Goal: Task Accomplishment & Management: Complete application form

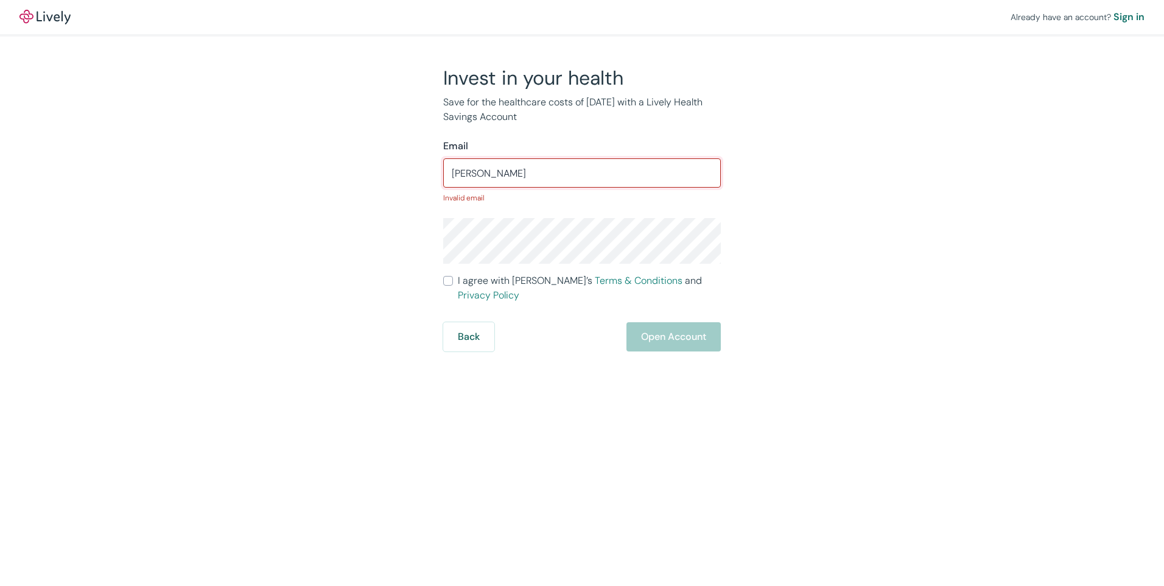
type input "[EMAIL_ADDRESS][DOMAIN_NAME]"
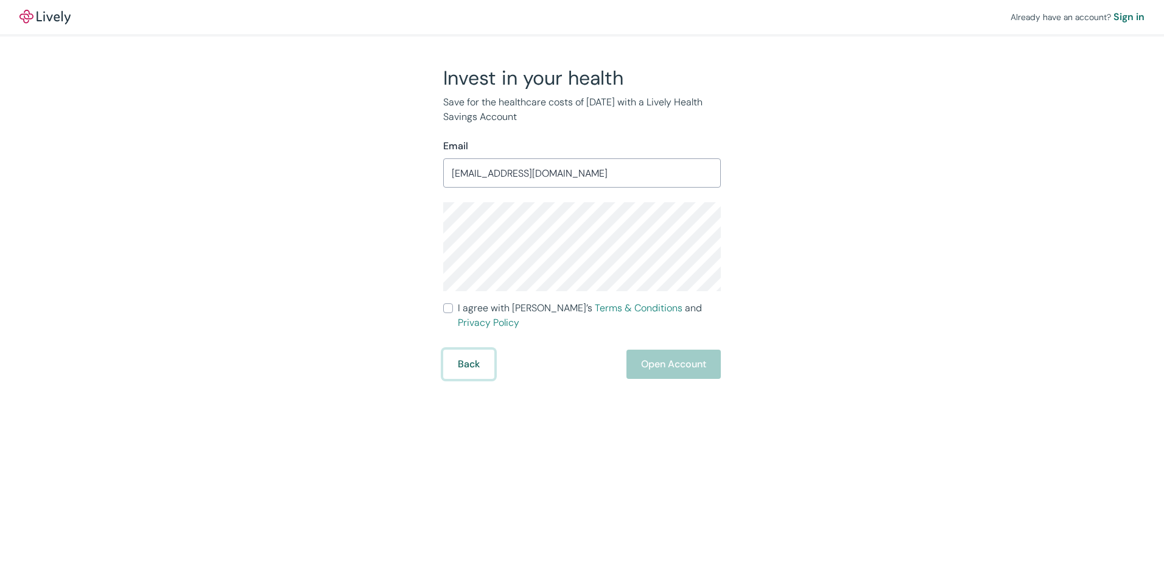
click at [463, 360] on button "Back" at bounding box center [468, 363] width 51 height 29
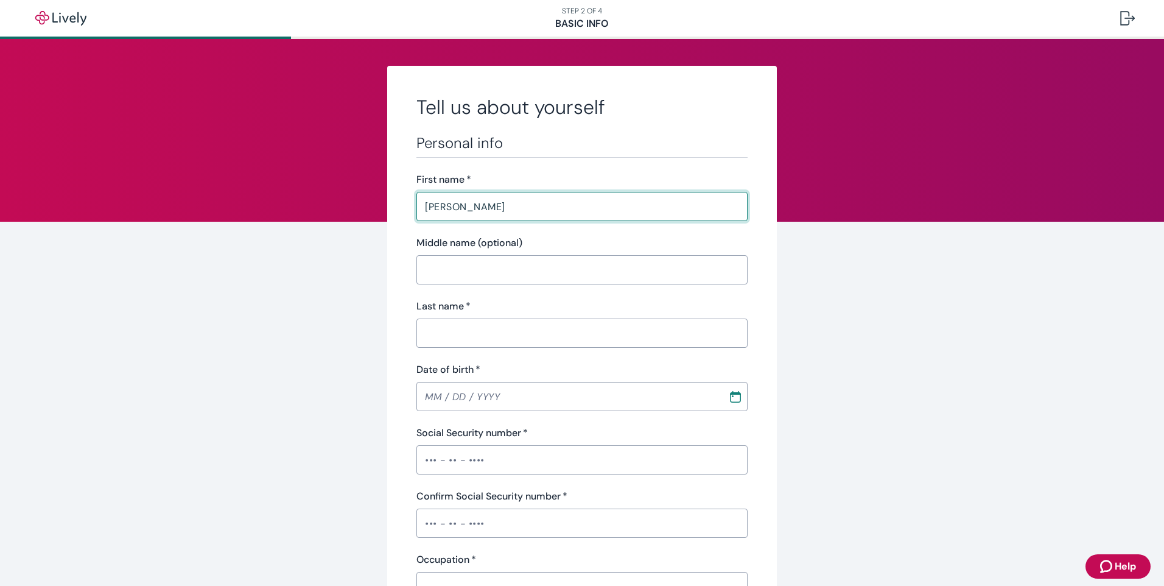
type input "[PERSON_NAME]"
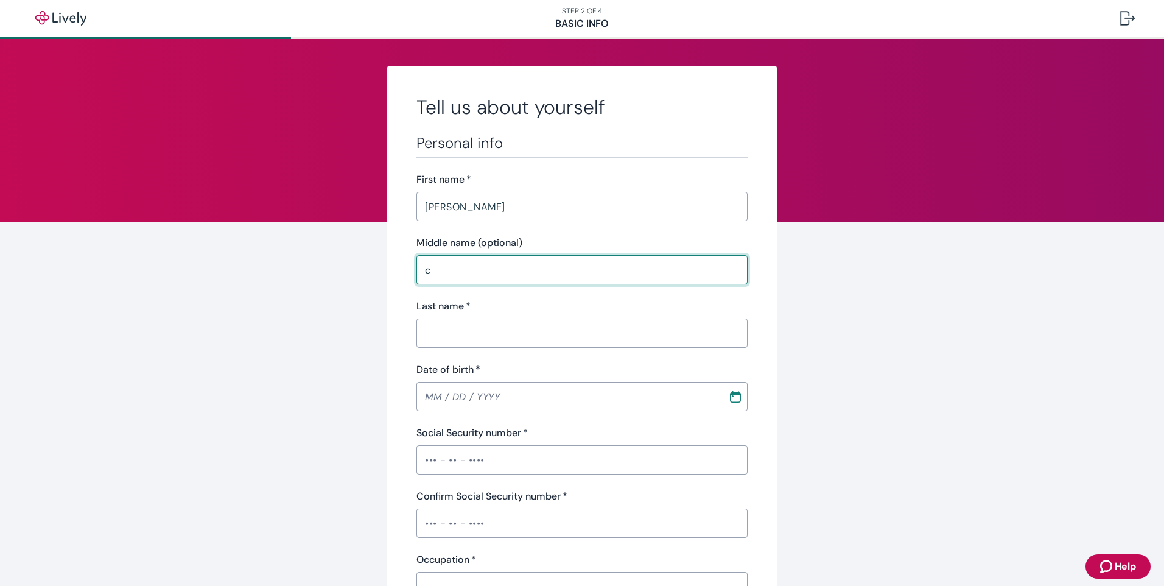
type input "c"
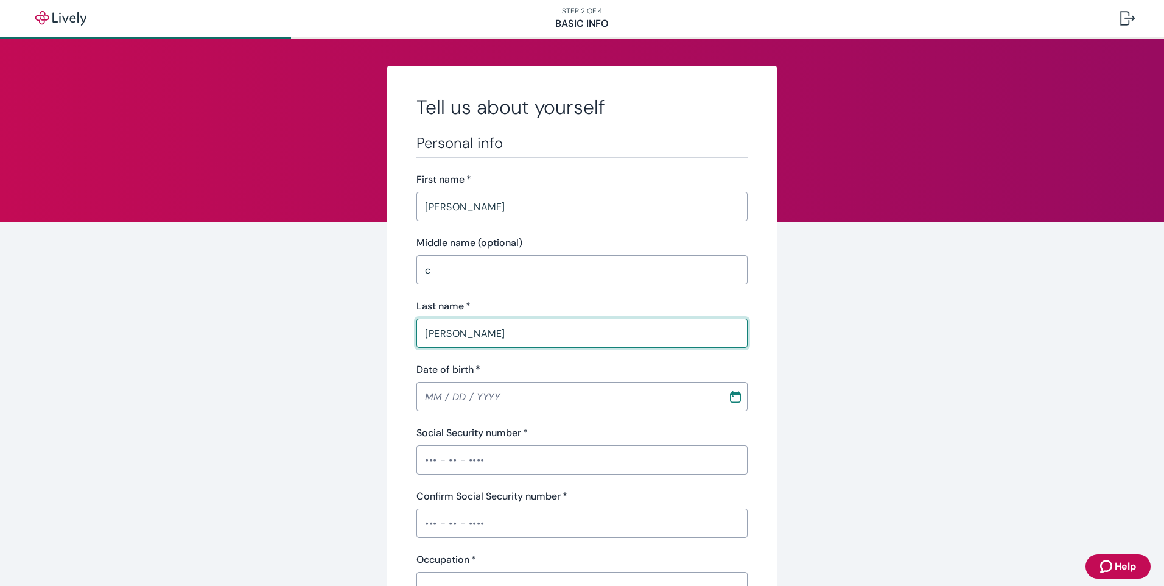
type input "[PERSON_NAME]"
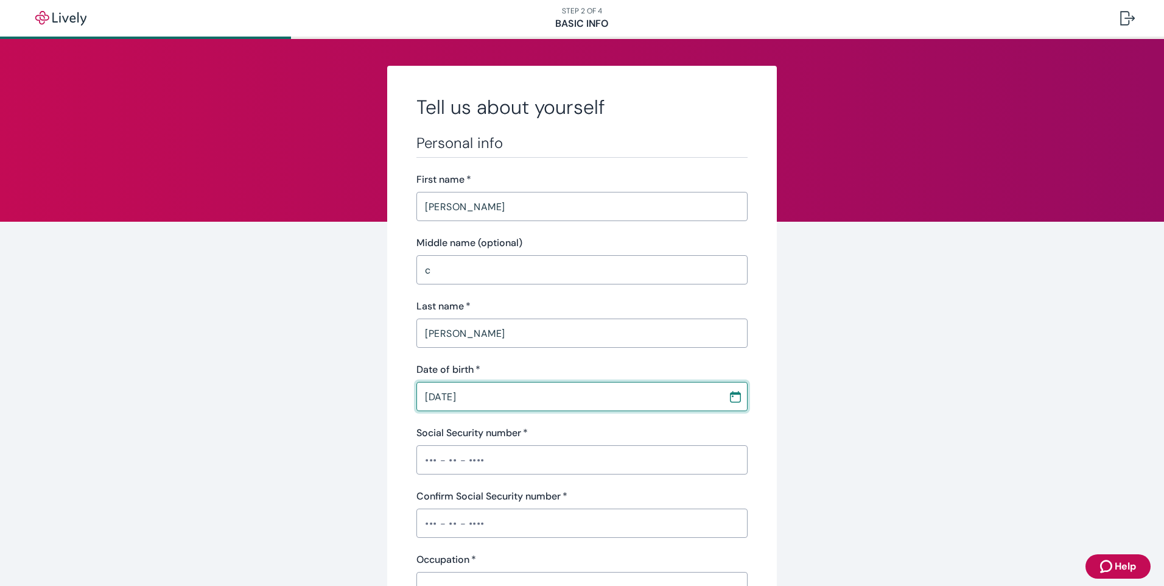
type input "[DATE]"
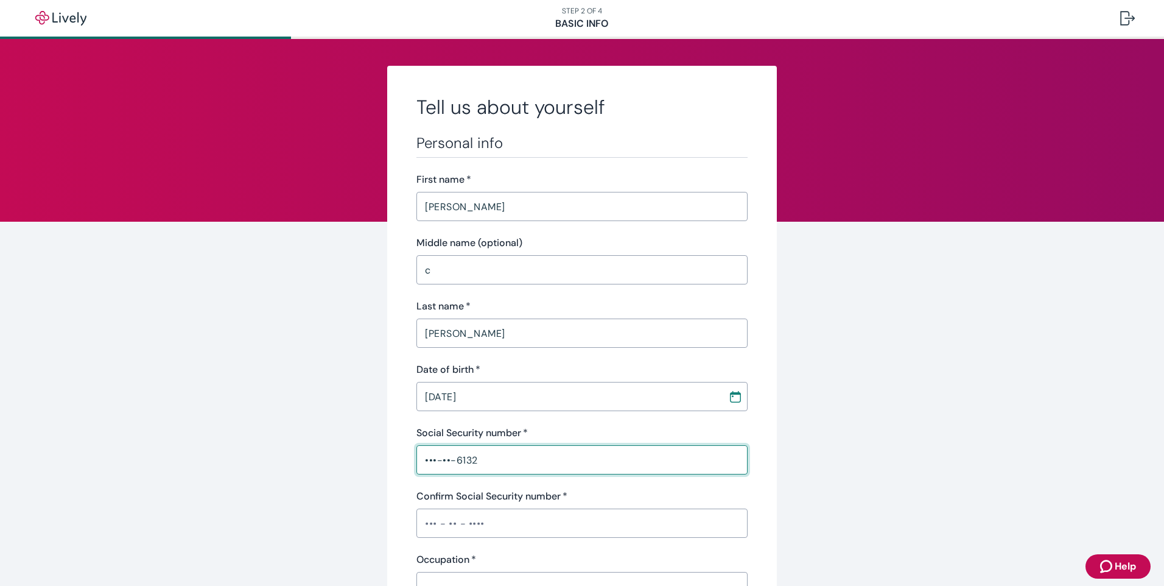
type input "•••-••-6132"
click at [471, 519] on input "Confirm Social Security number   *" at bounding box center [581, 523] width 331 height 24
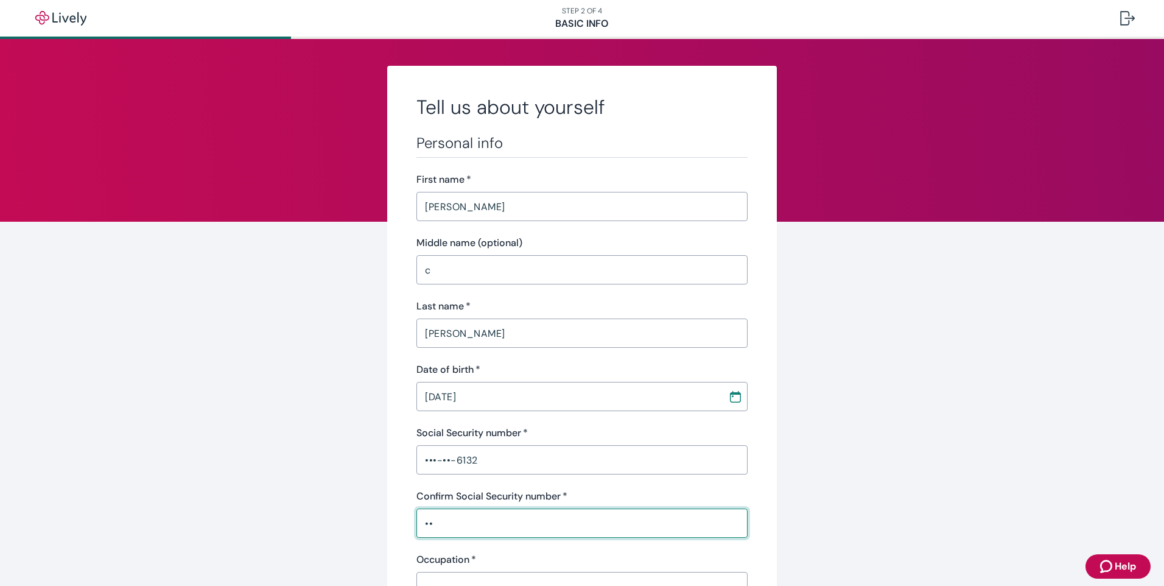
type input "•"
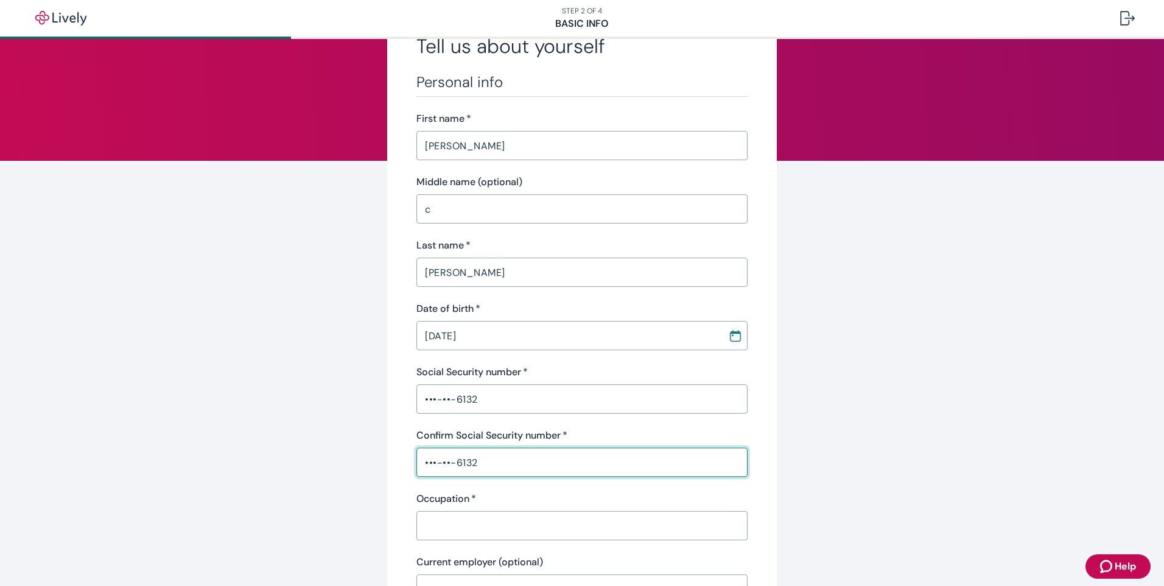
scroll to position [183, 0]
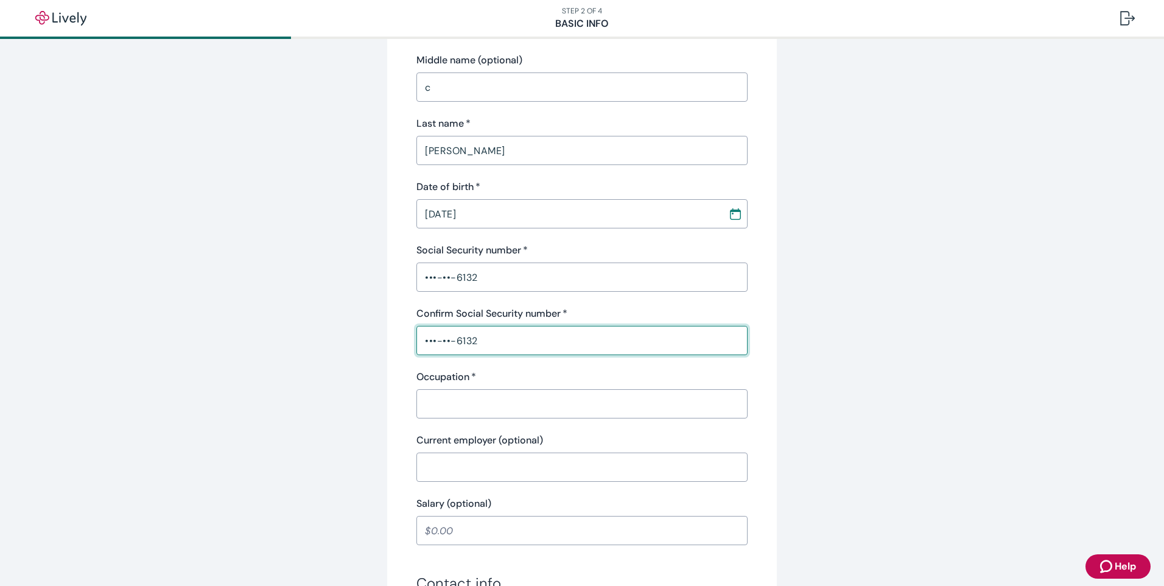
type input "•••-••-6132"
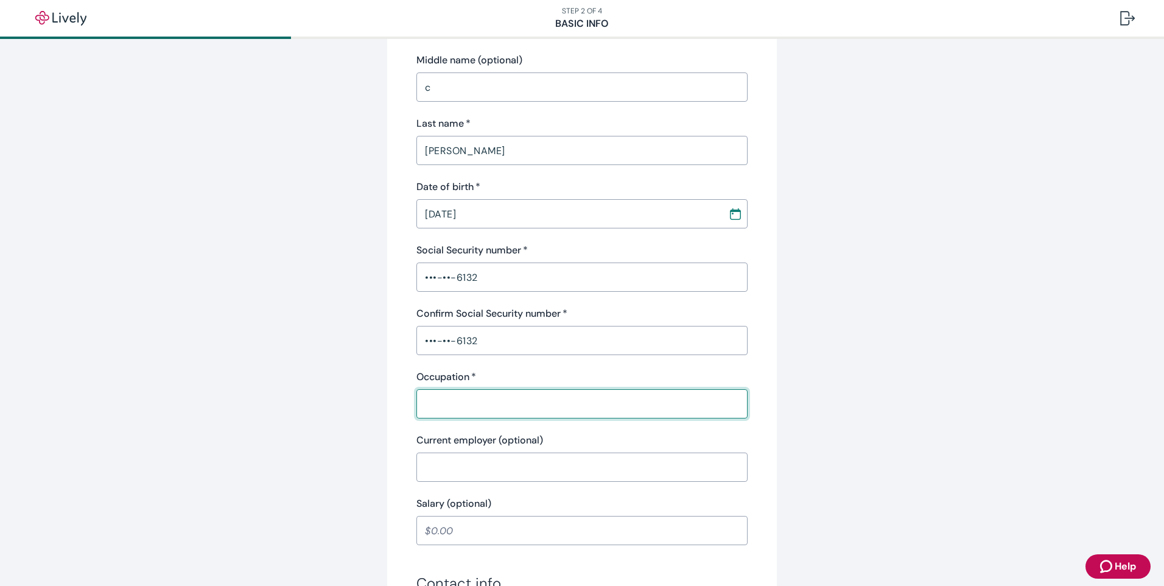
click at [440, 397] on input "Occupation   *" at bounding box center [581, 403] width 331 height 24
type input "Accountant"
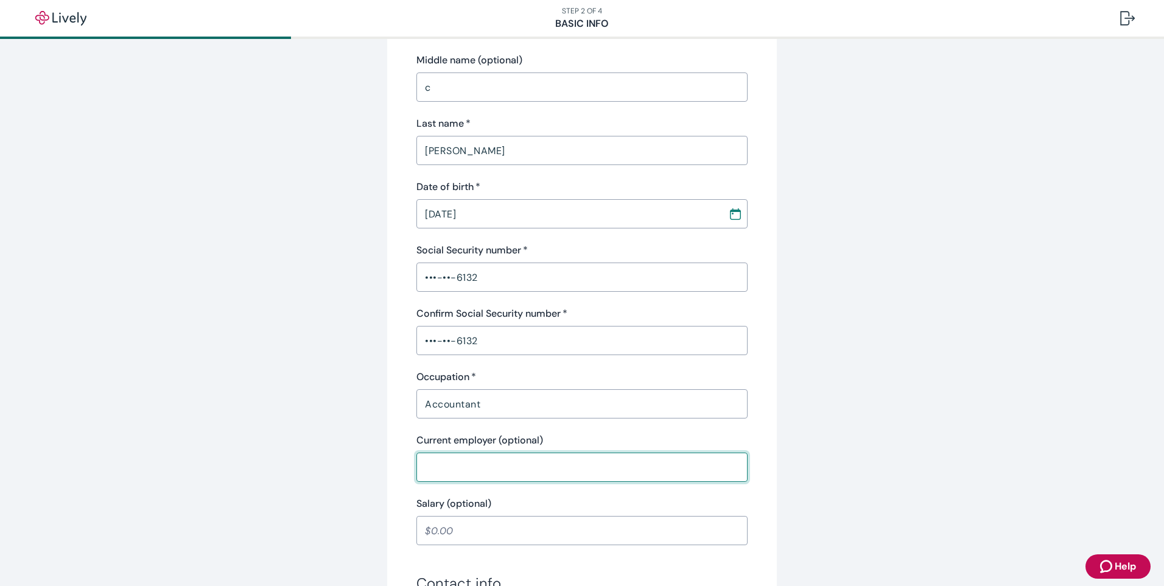
scroll to position [304, 0]
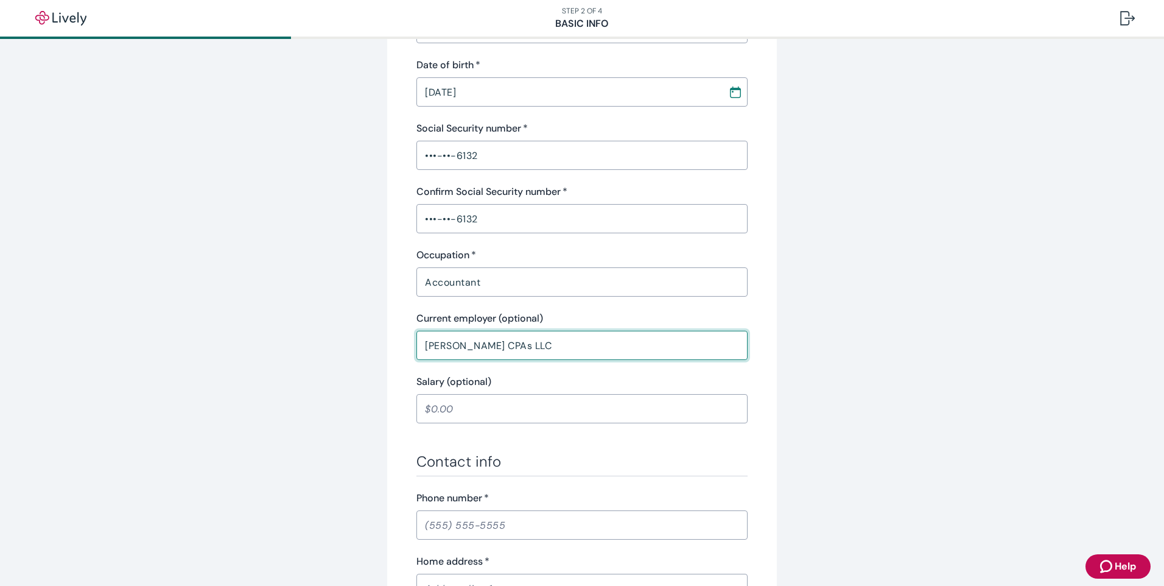
type input "[PERSON_NAME] CPAs LLC"
click at [540, 410] on input "Salary (optional)" at bounding box center [581, 408] width 331 height 24
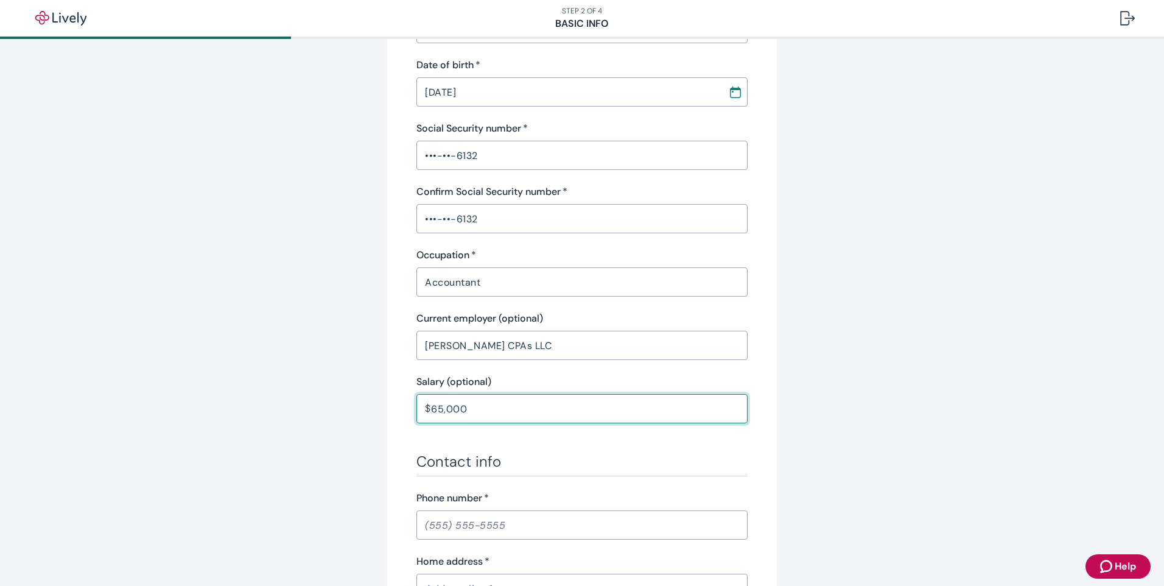
scroll to position [487, 0]
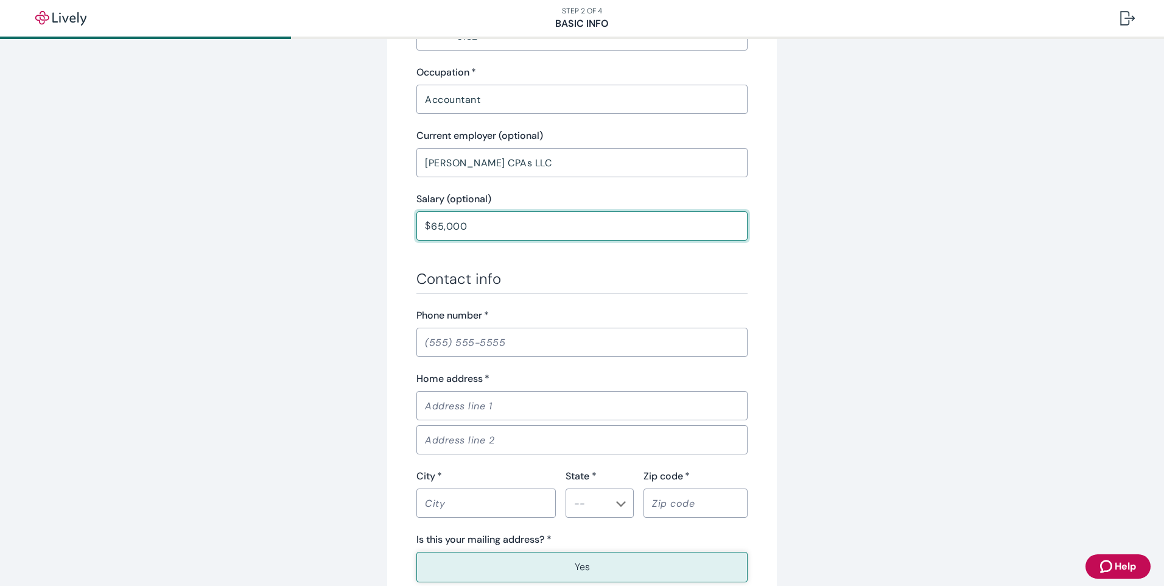
type input "65,000.00"
click at [432, 344] on input "Phone number   *" at bounding box center [581, 342] width 331 height 24
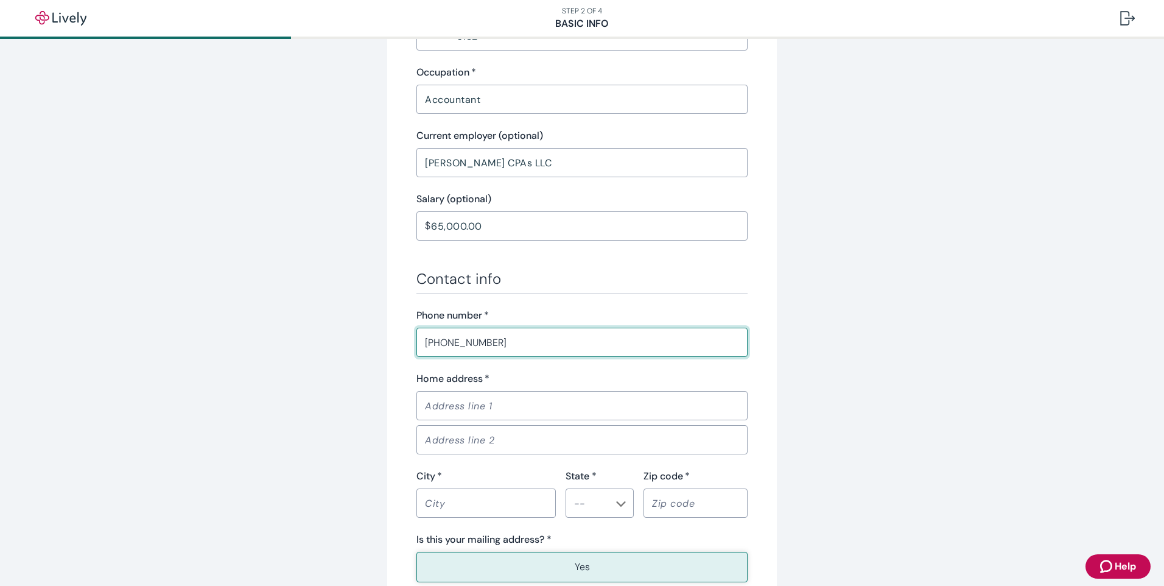
type input "[PHONE_NUMBER]"
click at [945, 368] on div "Tell us about yourself Personal info First name   * [PERSON_NAME] ​ Middle name…" at bounding box center [582, 162] width 1164 height 1221
click at [465, 402] on input "Home address   *" at bounding box center [581, 405] width 331 height 24
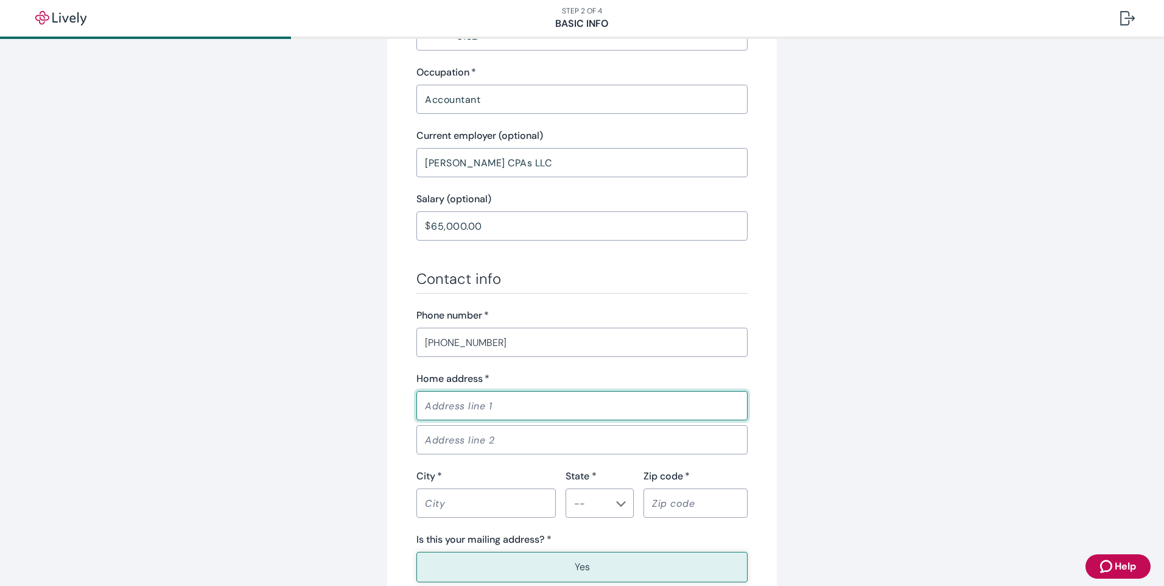
type input "[STREET_ADDRESS][PERSON_NAME]"
type input "[GEOGRAPHIC_DATA]"
type input "[US_STATE]"
type input "72730"
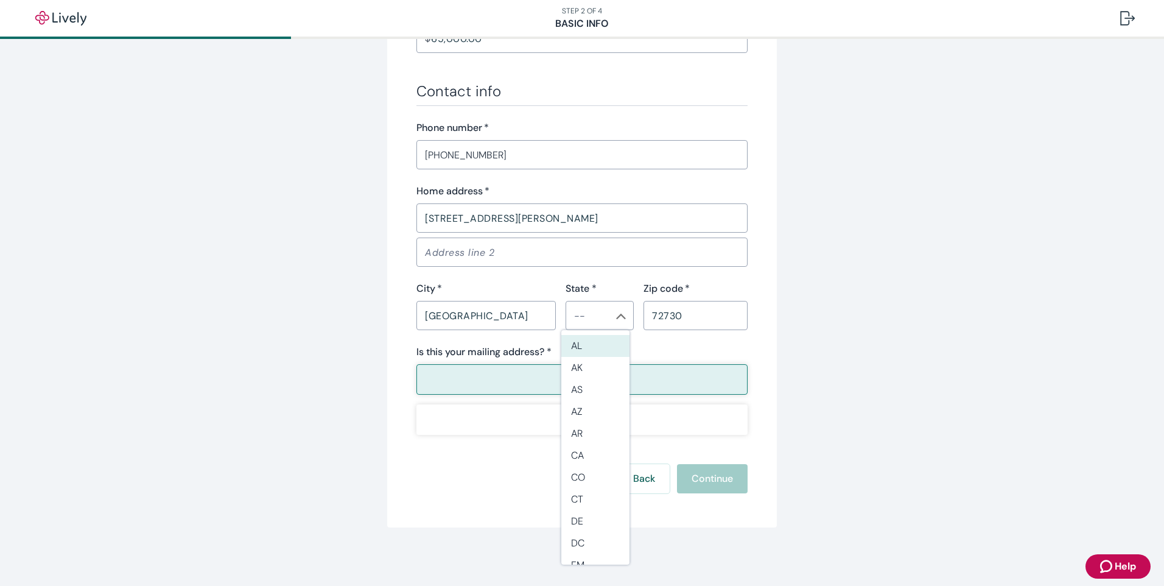
click at [580, 439] on li "AR" at bounding box center [595, 434] width 68 height 22
type input "AR"
click at [593, 376] on button "Yes" at bounding box center [581, 379] width 331 height 30
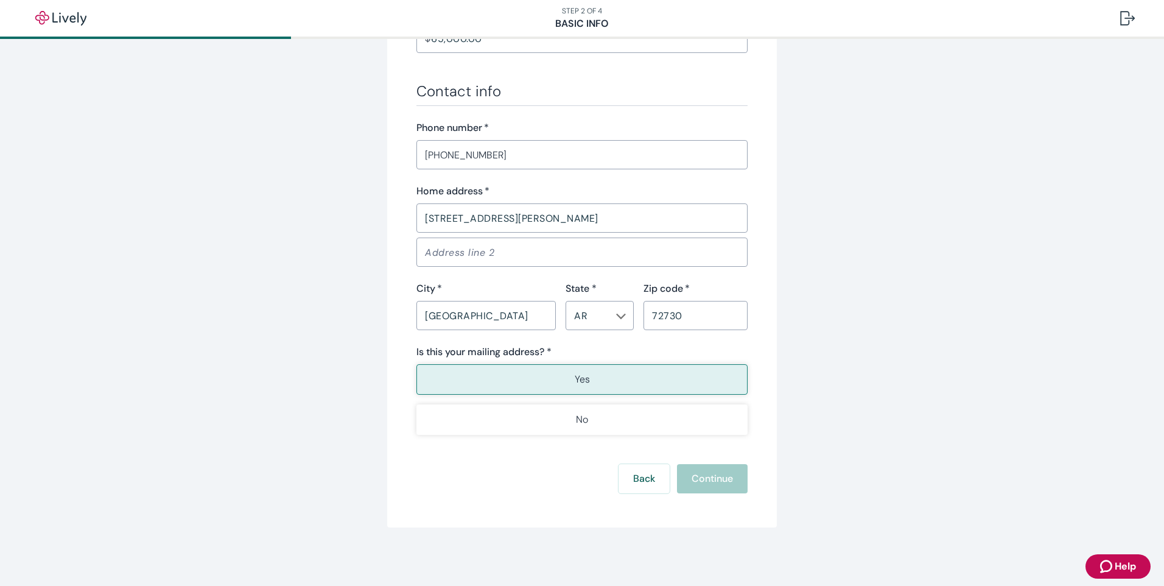
click at [580, 376] on p "Yes" at bounding box center [582, 379] width 15 height 15
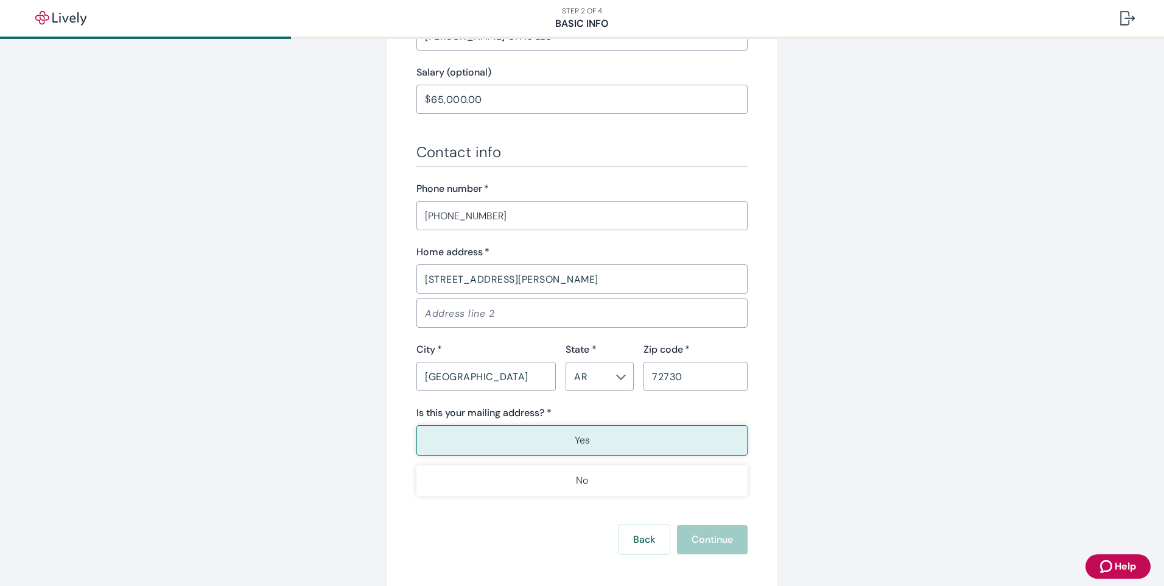
click at [712, 550] on div "Back Continue" at bounding box center [581, 539] width 331 height 29
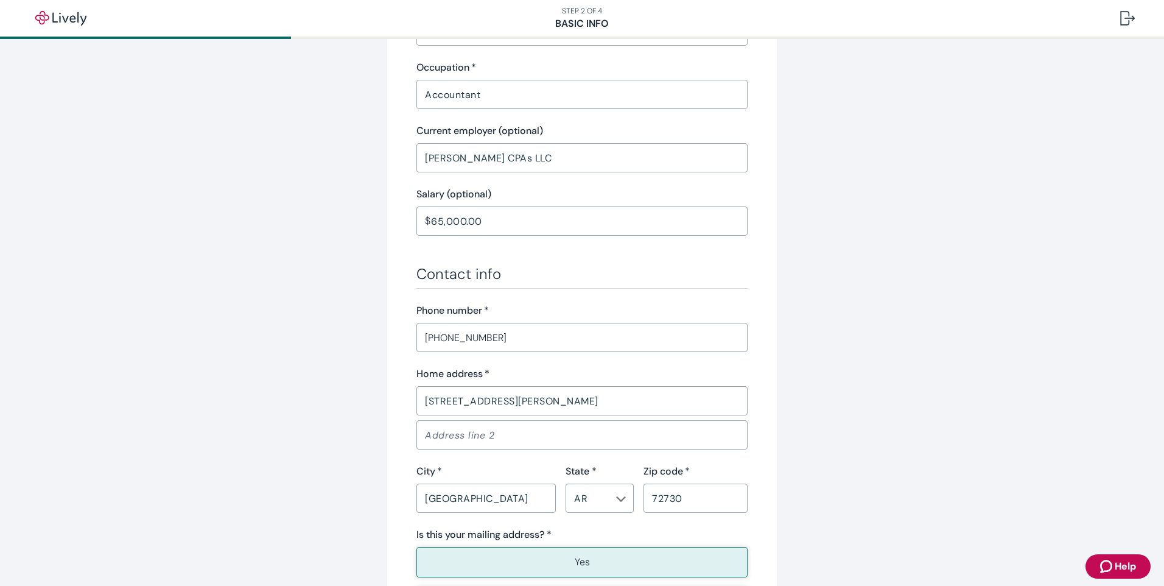
scroll to position [675, 0]
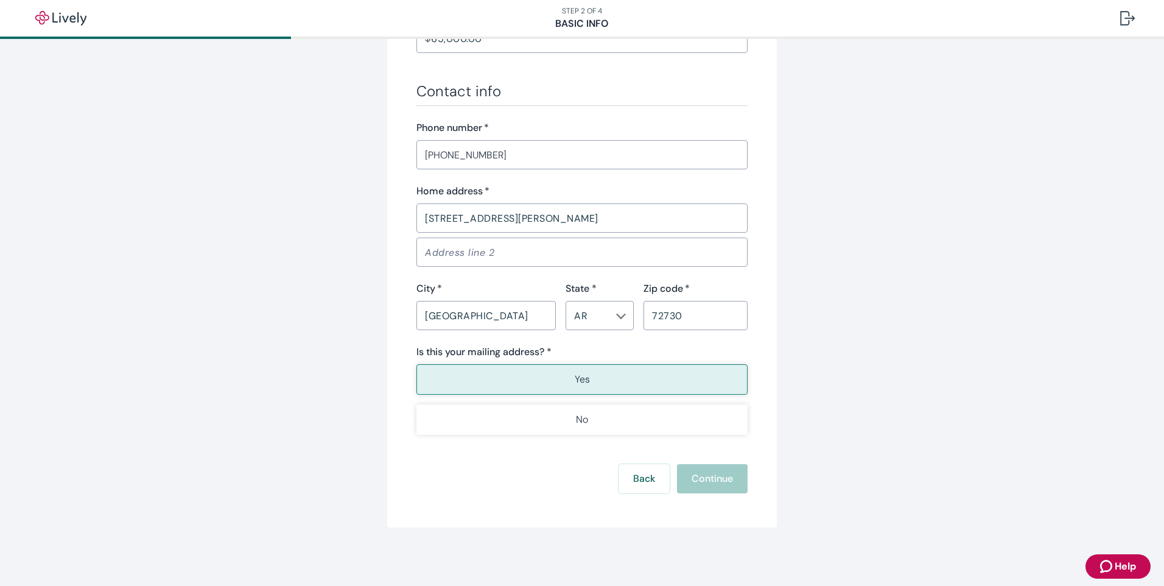
click at [731, 483] on div "Back Continue" at bounding box center [581, 478] width 331 height 29
drag, startPoint x: 731, startPoint y: 483, endPoint x: 687, endPoint y: 458, distance: 51.0
click at [717, 480] on div "Back Continue" at bounding box center [581, 478] width 331 height 29
click at [566, 372] on button "Yes" at bounding box center [581, 379] width 331 height 30
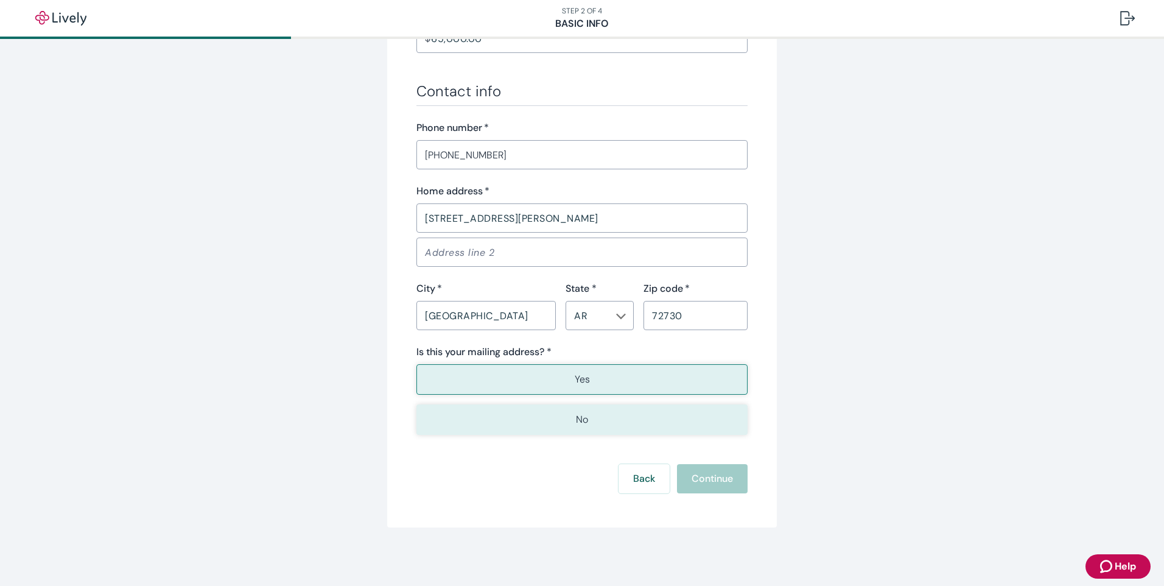
click at [562, 418] on button "No" at bounding box center [581, 419] width 331 height 30
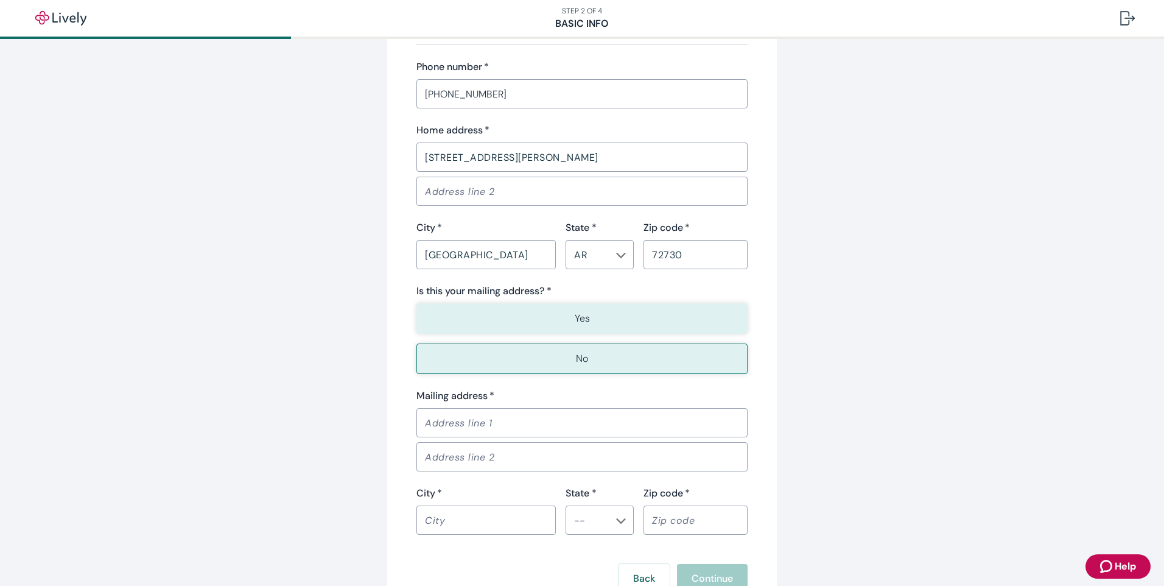
click at [556, 312] on button "Yes" at bounding box center [581, 318] width 331 height 30
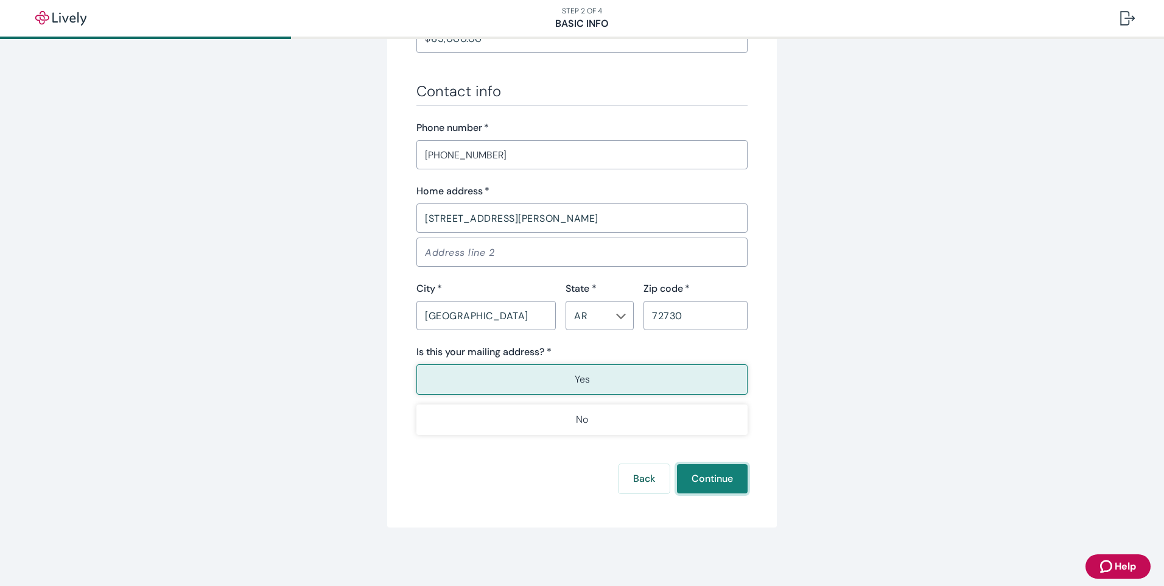
click at [723, 474] on button "Continue" at bounding box center [712, 478] width 71 height 29
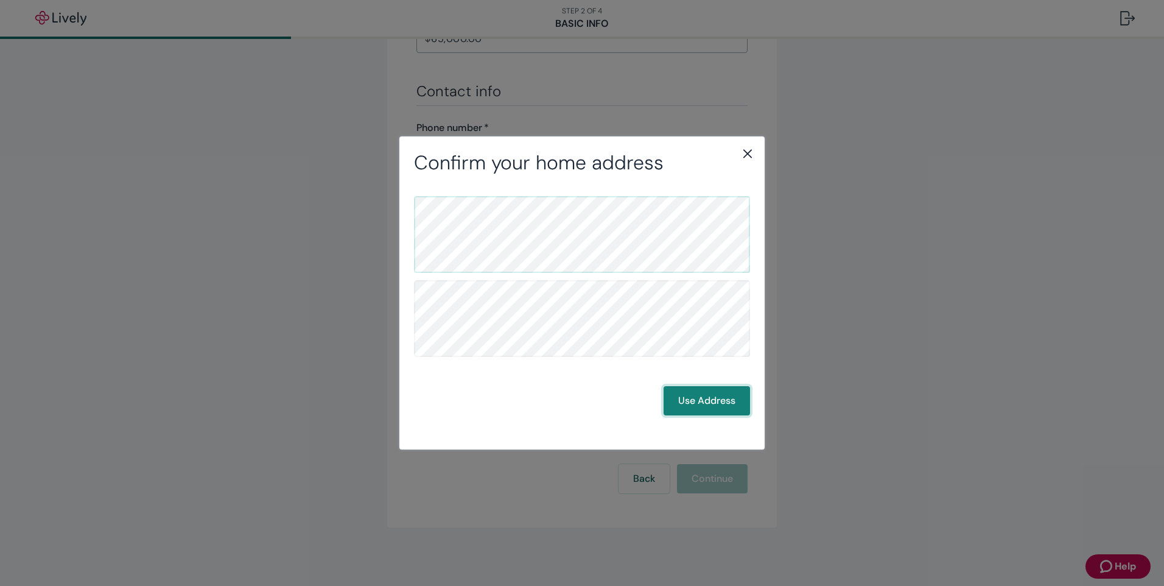
click at [727, 400] on button "Use Address" at bounding box center [707, 400] width 86 height 29
click at [700, 405] on button "Use Address" at bounding box center [707, 400] width 86 height 29
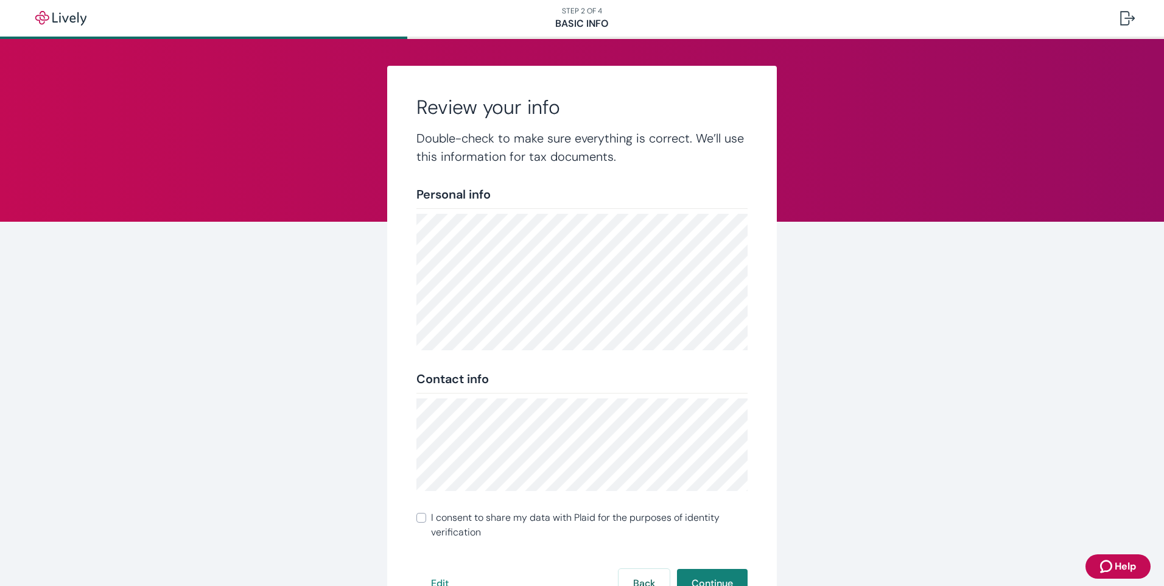
scroll to position [105, 0]
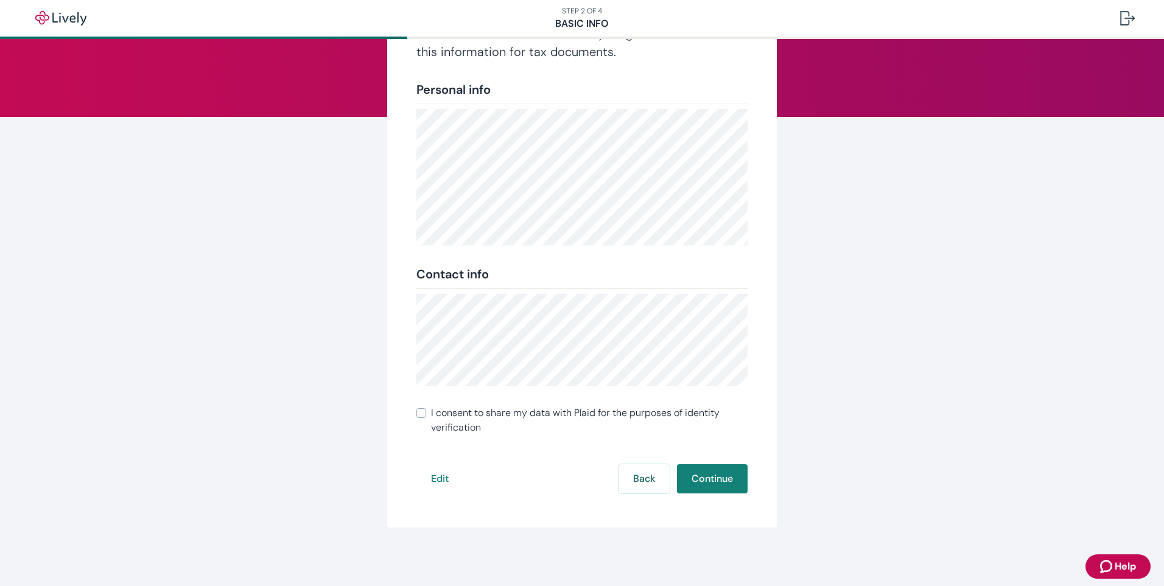
click at [412, 414] on div "Review your info Double-check to make sure everything is correct. We’ll use thi…" at bounding box center [582, 244] width 390 height 566
click at [420, 415] on input "I consent to share my data with Plaid for the purposes of identity verification" at bounding box center [421, 413] width 10 height 10
checkbox input "true"
click at [700, 480] on button "Continue" at bounding box center [712, 478] width 71 height 29
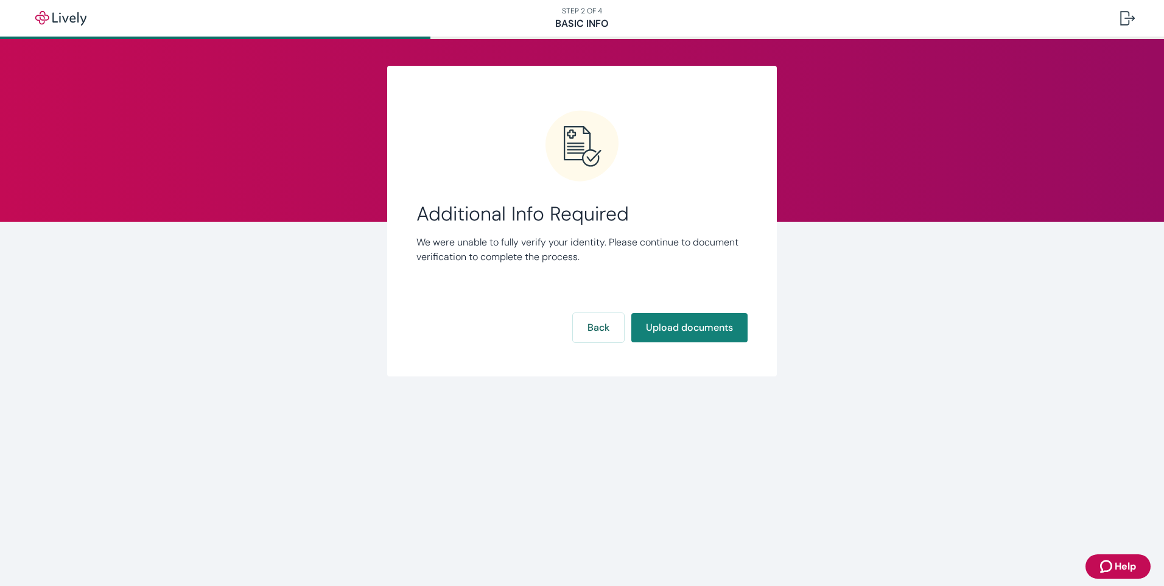
click at [595, 331] on div "Additional Info Required We were unable to fully verify your identity. Please c…" at bounding box center [581, 228] width 331 height 237
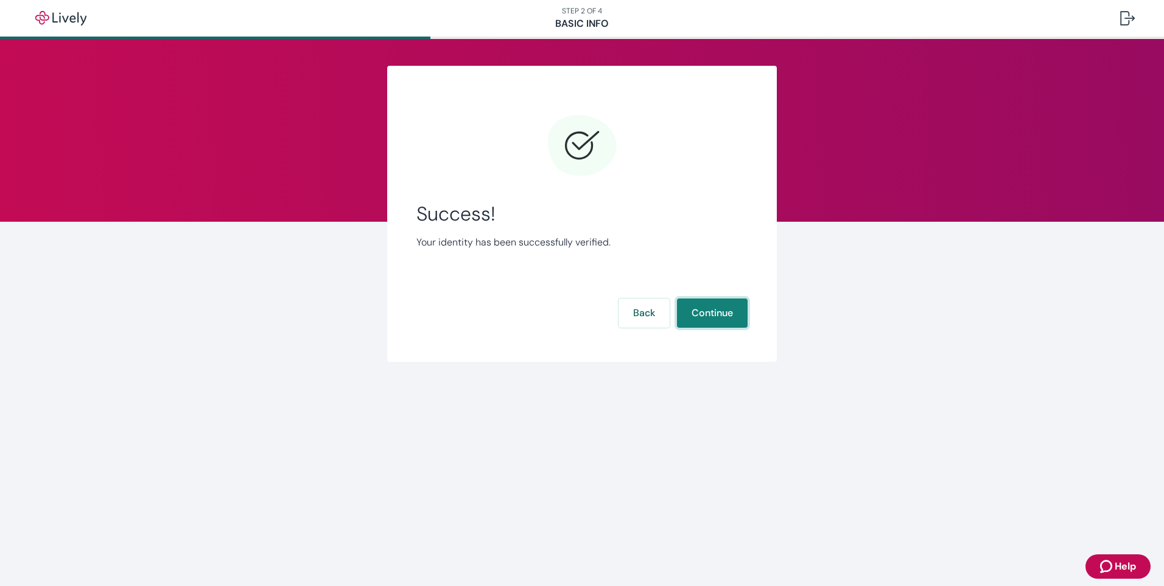
click at [707, 316] on button "Continue" at bounding box center [712, 312] width 71 height 29
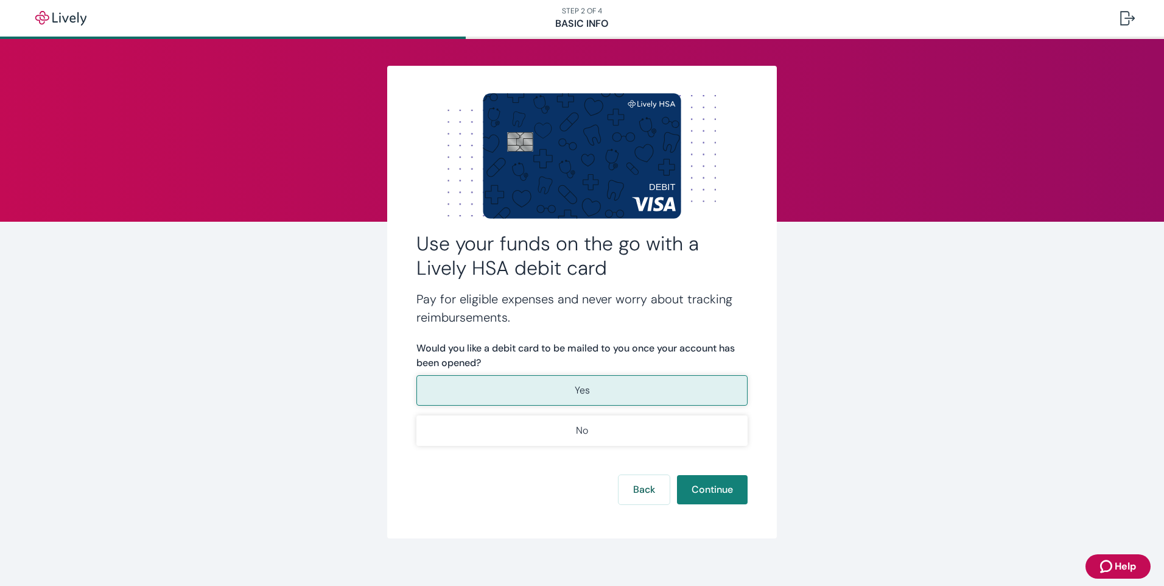
click at [581, 390] on p "Yes" at bounding box center [582, 390] width 15 height 15
click at [719, 482] on button "Continue" at bounding box center [712, 489] width 71 height 29
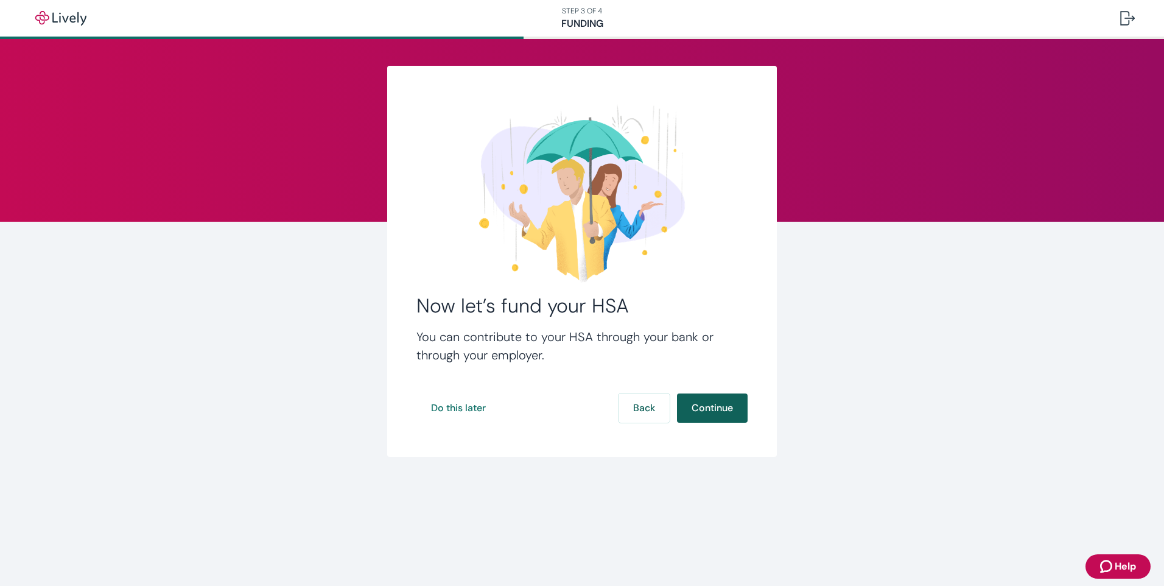
click at [721, 412] on button "Continue" at bounding box center [712, 407] width 71 height 29
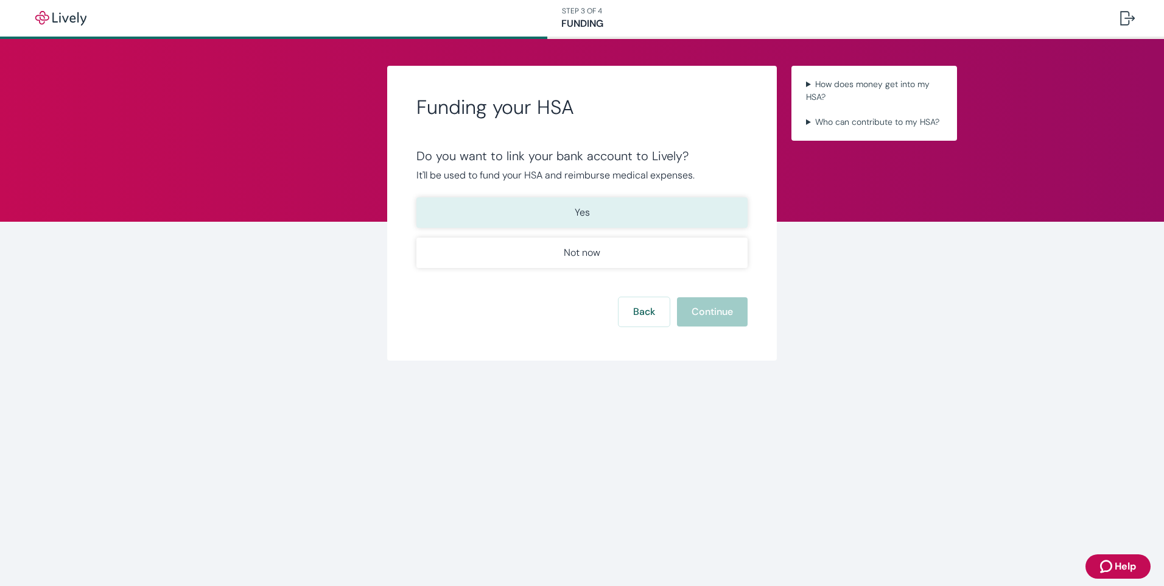
click at [631, 214] on button "Yes" at bounding box center [581, 212] width 331 height 30
click at [709, 314] on button "Continue" at bounding box center [712, 311] width 71 height 29
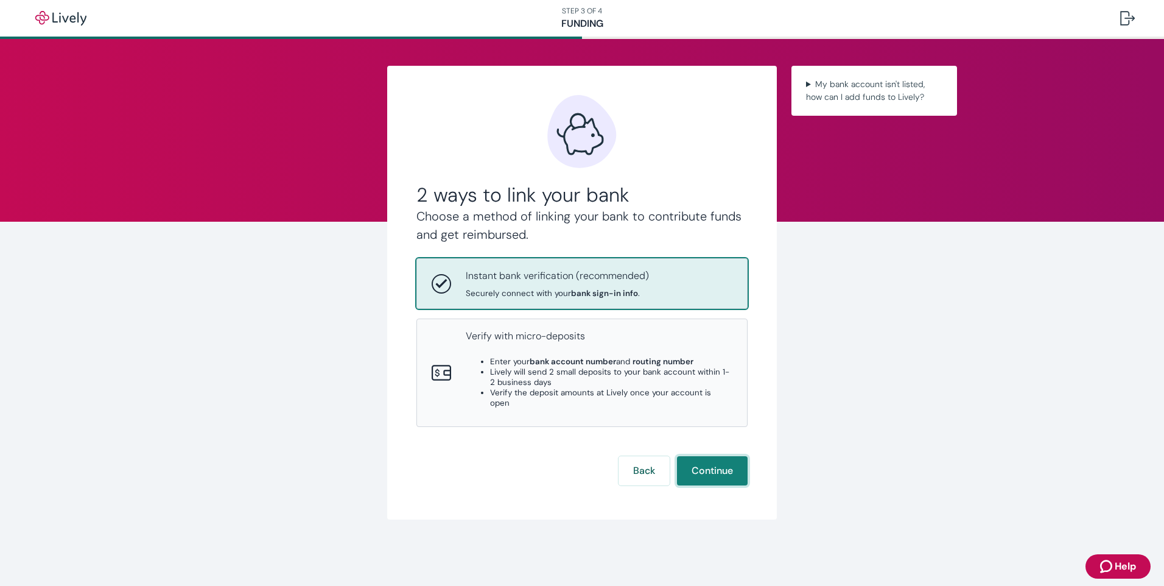
click at [714, 456] on button "Continue" at bounding box center [712, 470] width 71 height 29
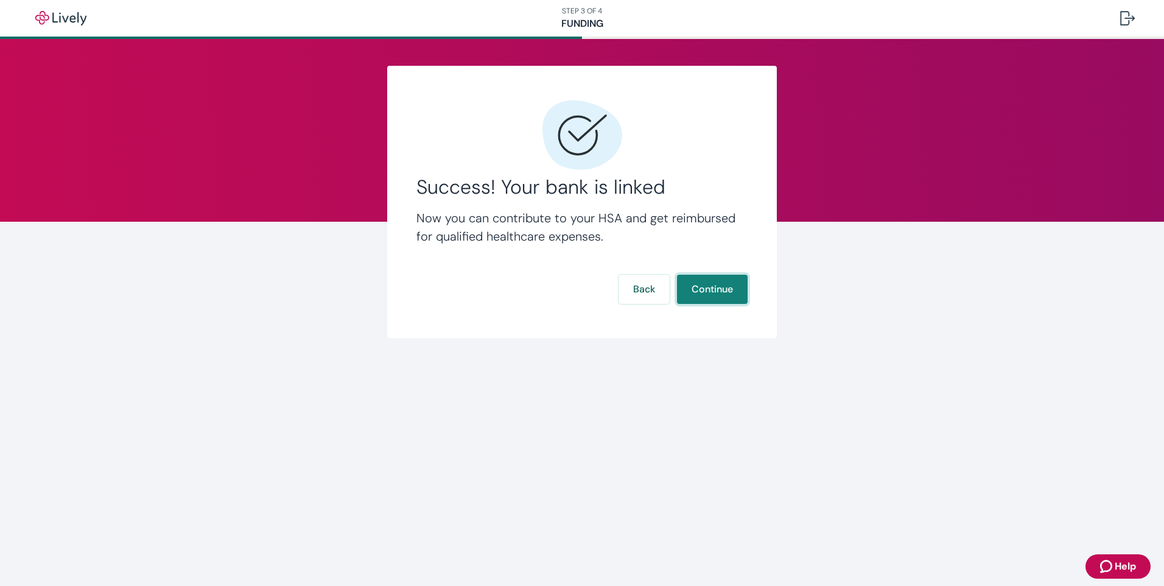
click at [725, 275] on button "Continue" at bounding box center [712, 289] width 71 height 29
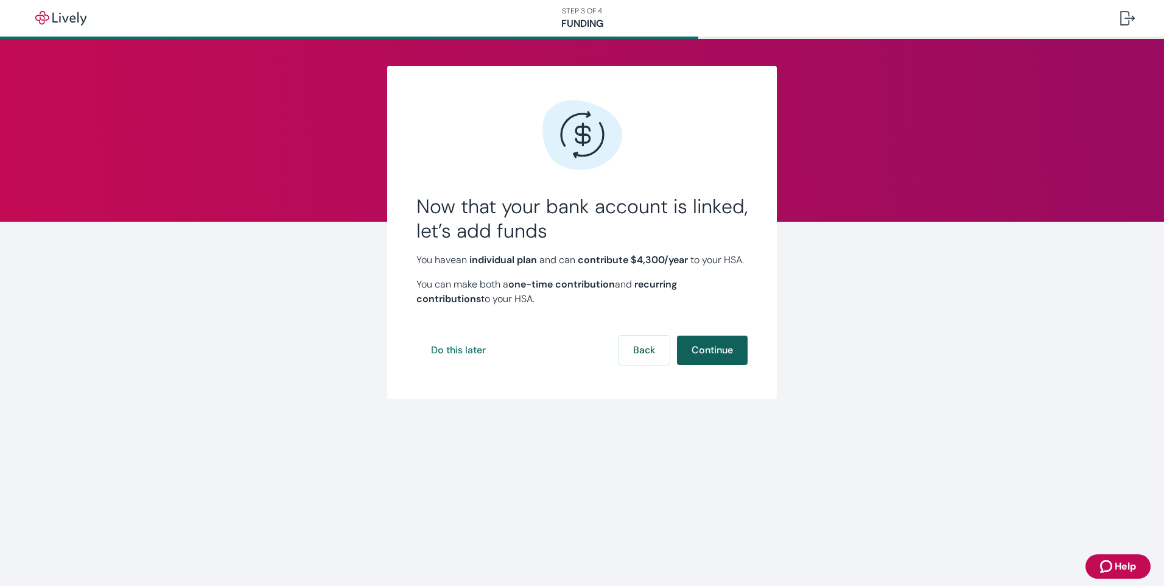
click at [711, 359] on button "Continue" at bounding box center [712, 349] width 71 height 29
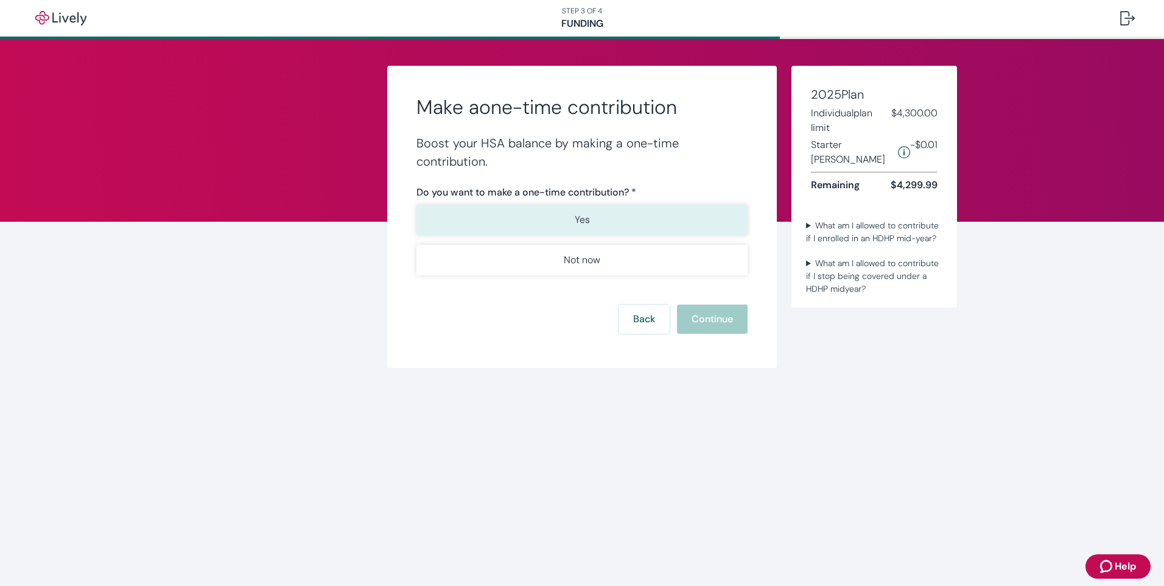
click at [615, 225] on button "Yes" at bounding box center [581, 220] width 331 height 30
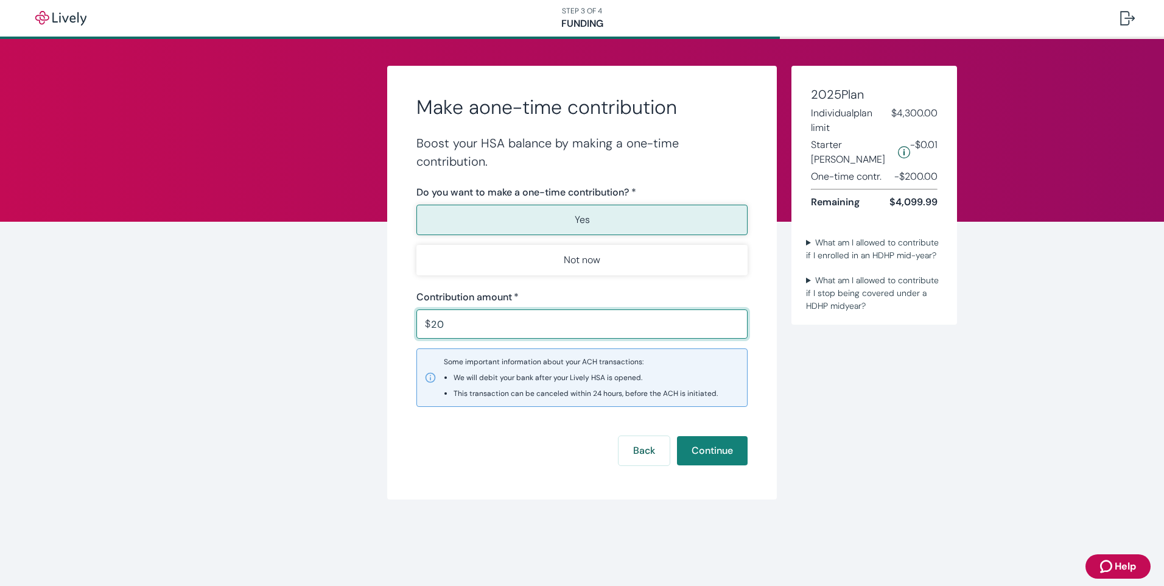
type input "2"
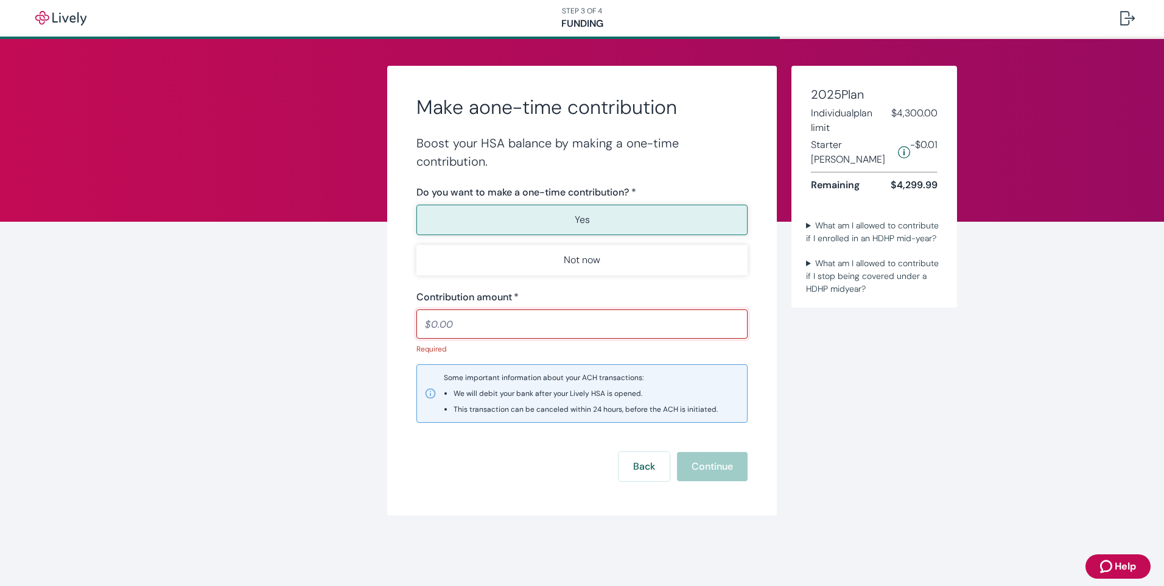
click at [477, 323] on input "Contribution amount   *" at bounding box center [581, 324] width 331 height 24
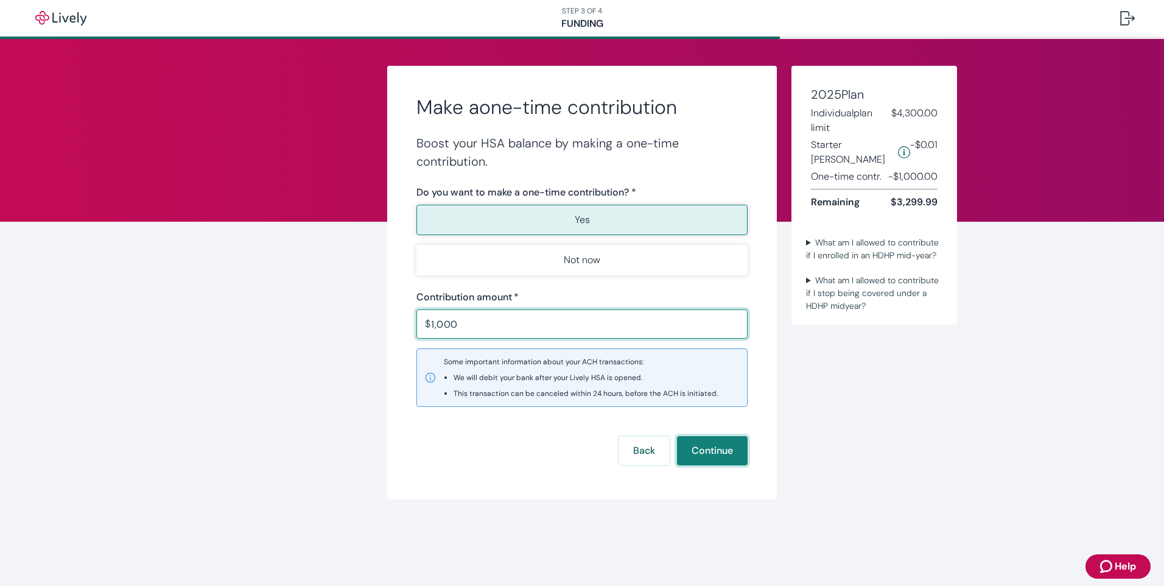
type input "1,000.00"
click at [728, 446] on button "Continue" at bounding box center [712, 450] width 71 height 29
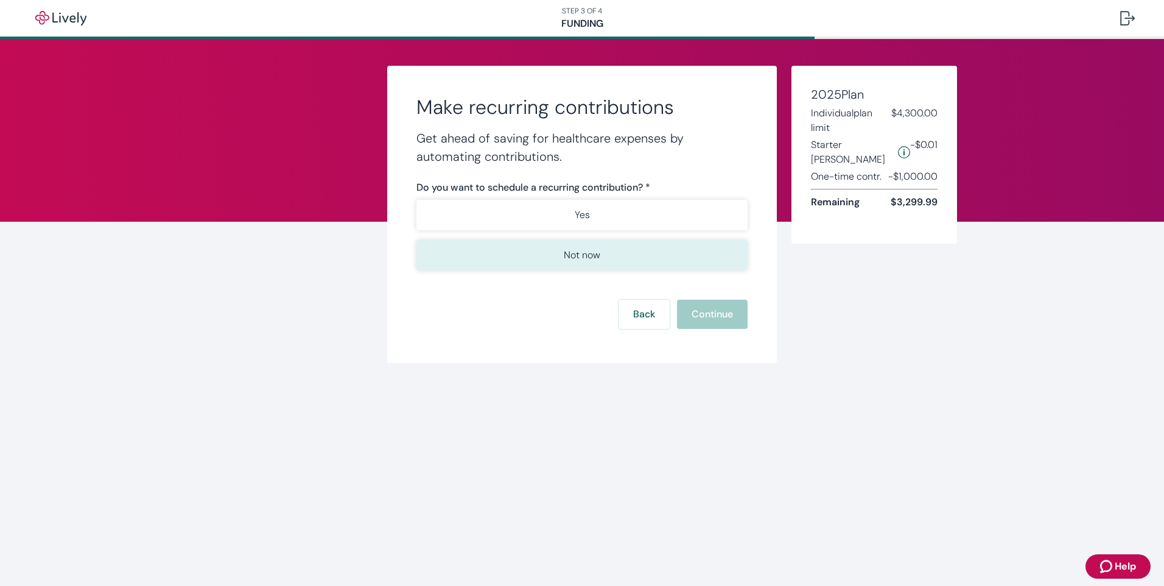
click at [572, 250] on p "Not now" at bounding box center [582, 255] width 37 height 15
click at [732, 317] on button "Continue" at bounding box center [712, 314] width 71 height 29
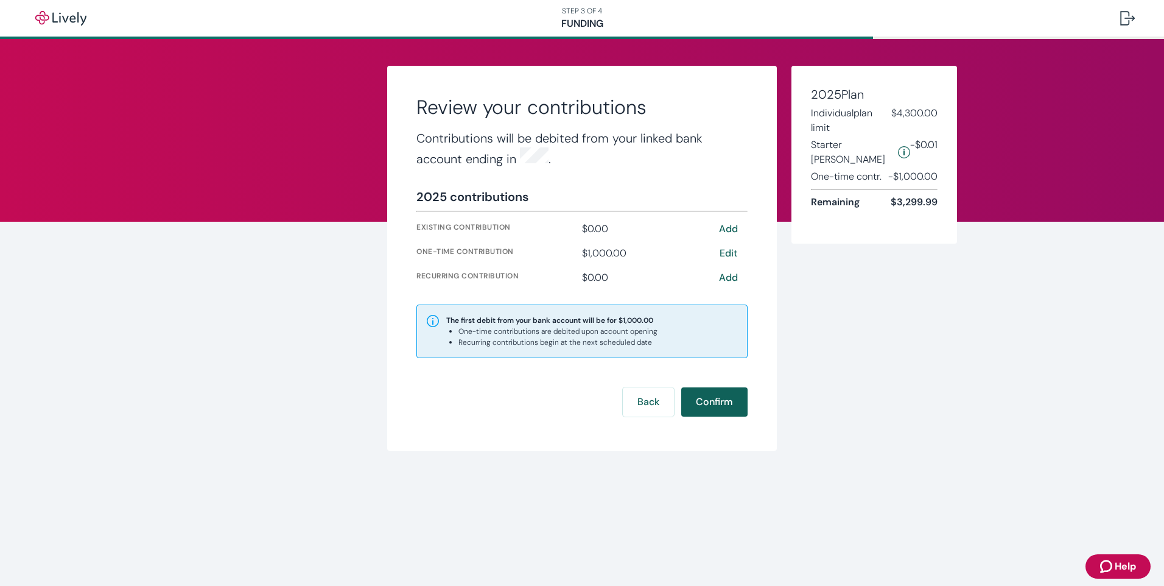
click at [721, 393] on button "Confirm" at bounding box center [714, 401] width 66 height 29
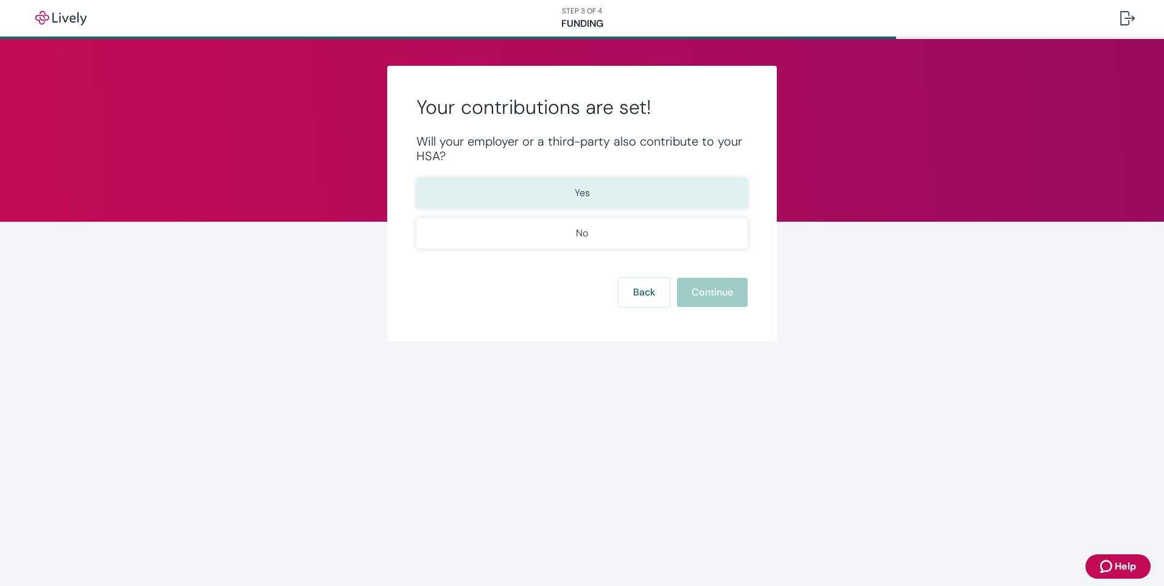
click at [612, 196] on button "Yes" at bounding box center [581, 193] width 331 height 30
click at [729, 297] on button "Continue" at bounding box center [712, 292] width 71 height 29
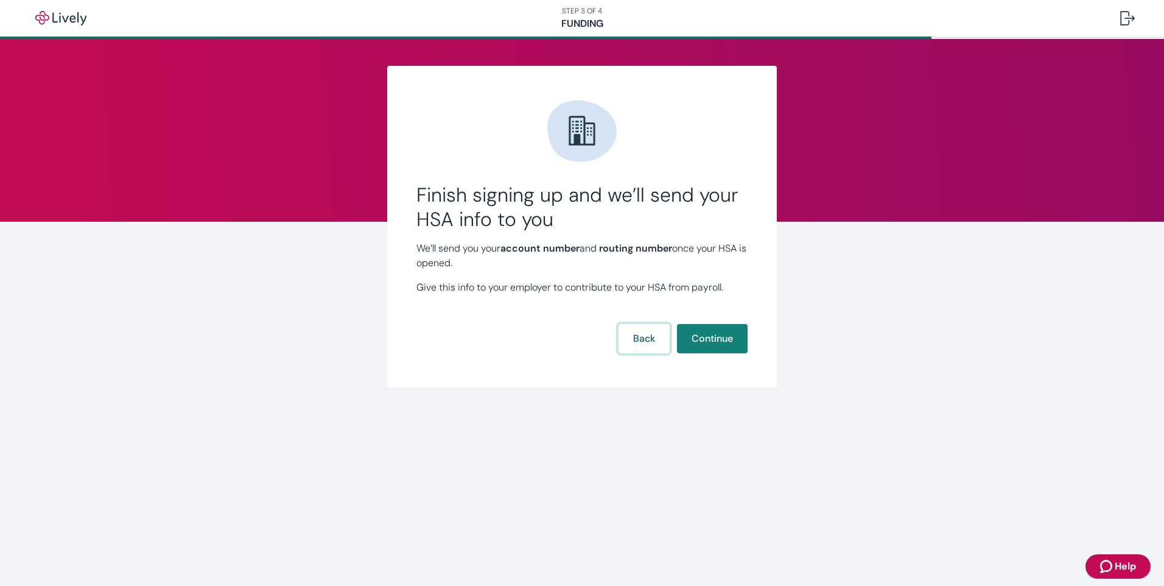
click at [635, 332] on button "Back" at bounding box center [644, 338] width 51 height 29
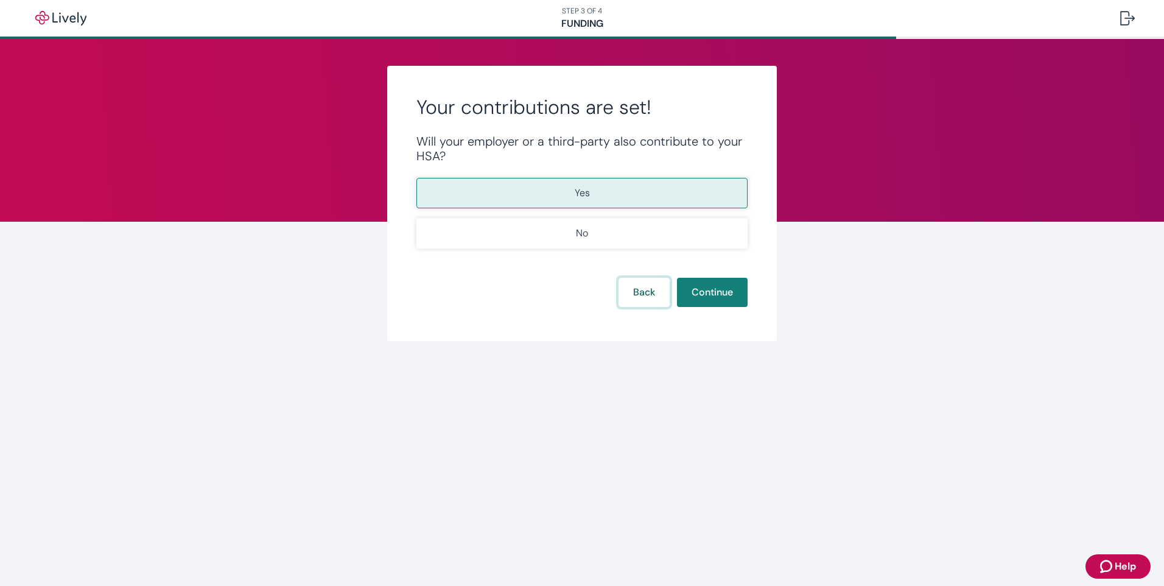
click at [639, 293] on button "Back" at bounding box center [644, 292] width 51 height 29
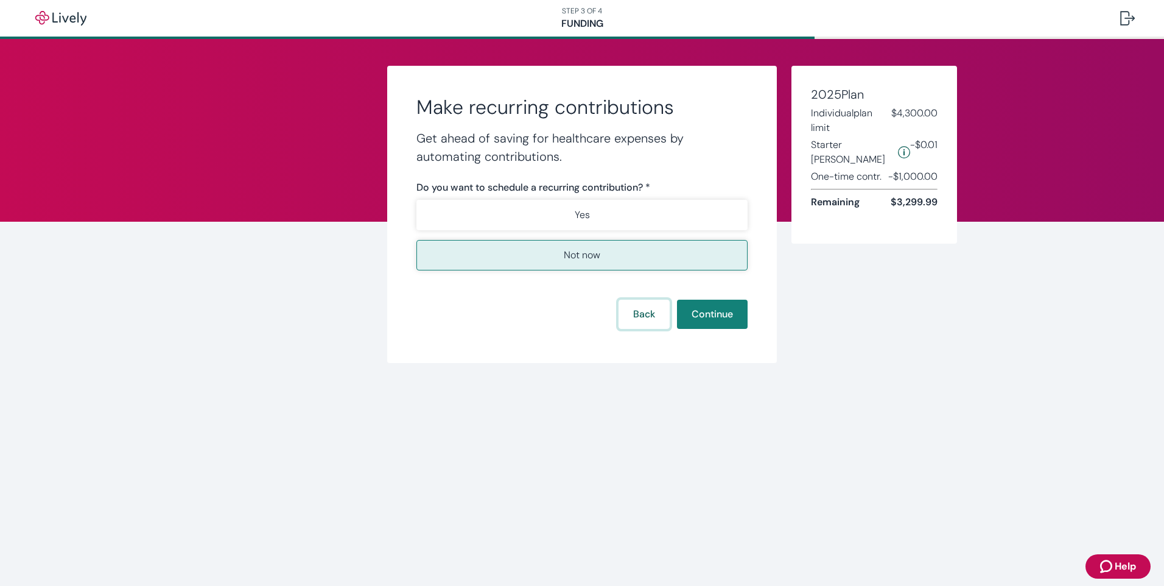
click at [646, 314] on button "Back" at bounding box center [644, 314] width 51 height 29
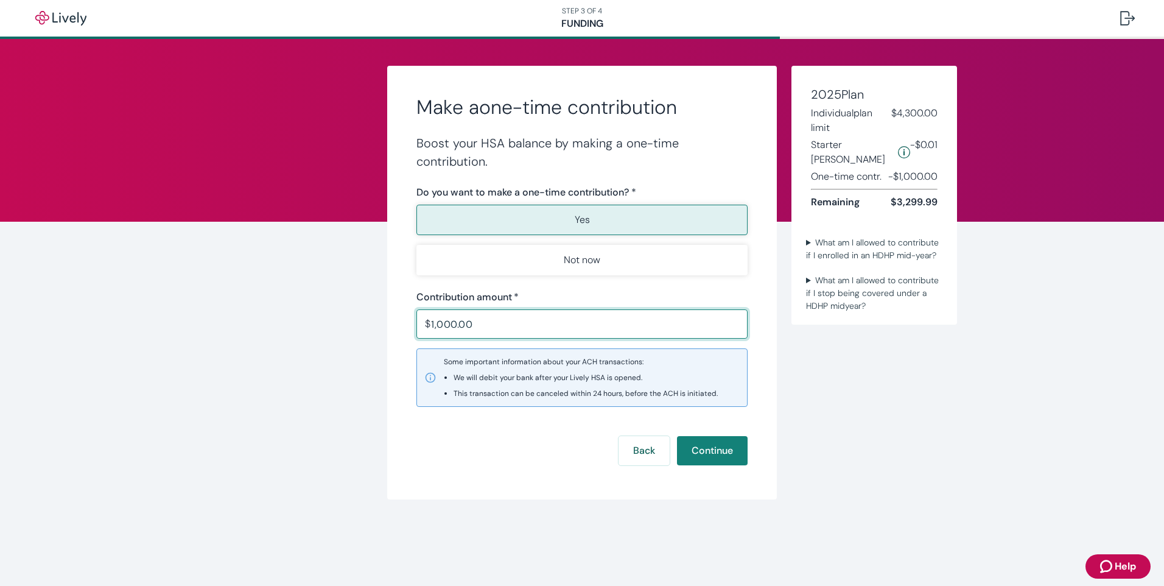
drag, startPoint x: 488, startPoint y: 322, endPoint x: 413, endPoint y: 324, distance: 75.5
click at [413, 324] on div "Make a one-time contribution Boost your HSA balance by making a one-time contri…" at bounding box center [582, 282] width 390 height 433
type input "500.00"
click at [717, 459] on button "Continue" at bounding box center [712, 450] width 71 height 29
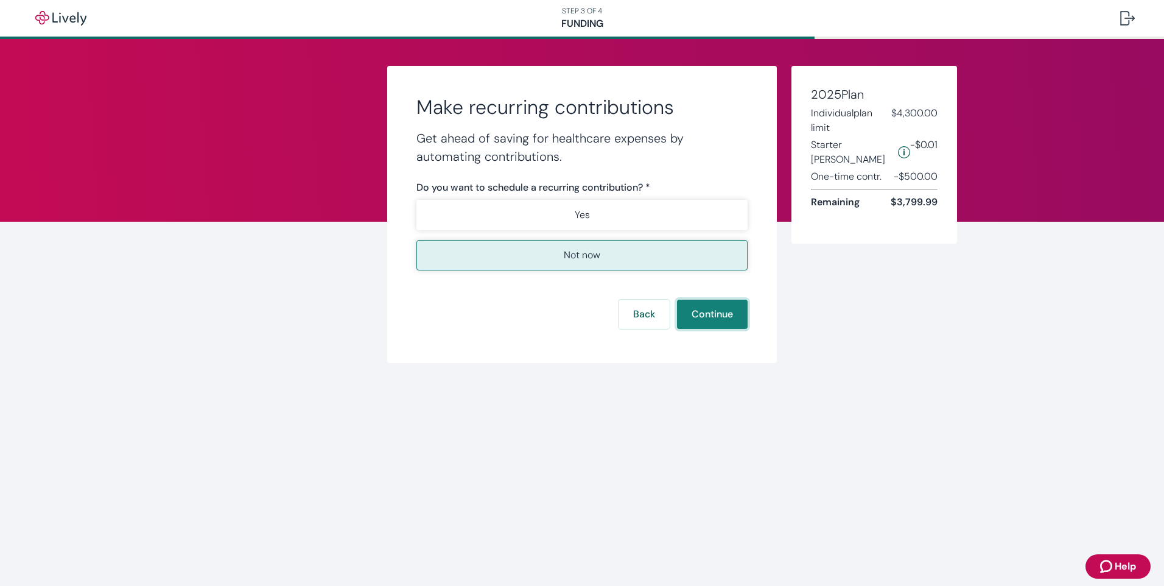
click at [712, 302] on button "Continue" at bounding box center [712, 314] width 71 height 29
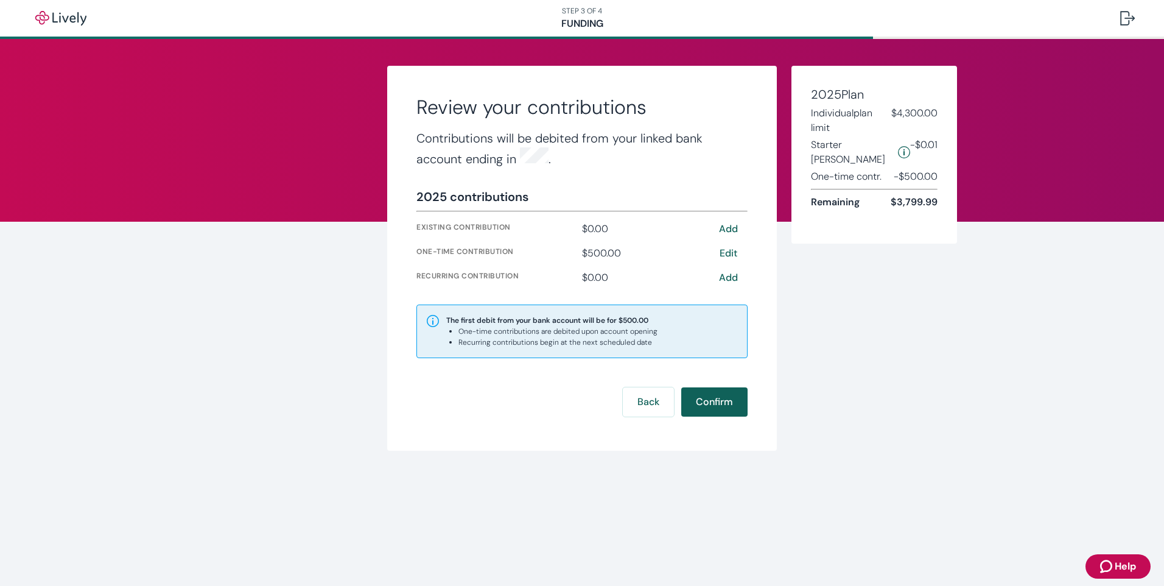
click at [720, 400] on button "Confirm" at bounding box center [714, 401] width 66 height 29
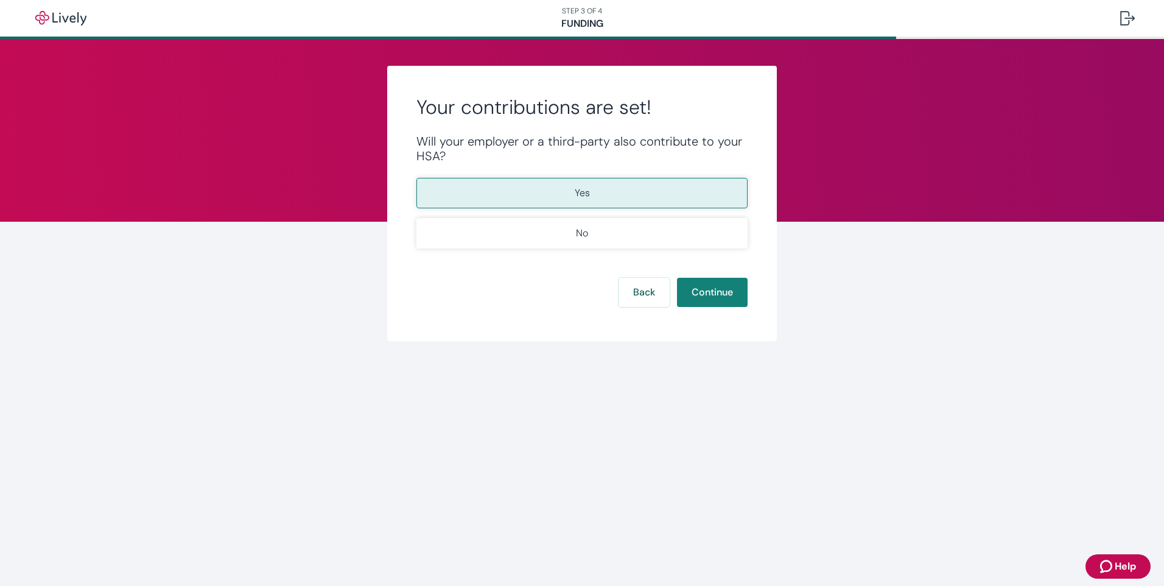
click at [651, 195] on button "Yes" at bounding box center [581, 193] width 331 height 30
click at [709, 294] on button "Continue" at bounding box center [712, 292] width 71 height 29
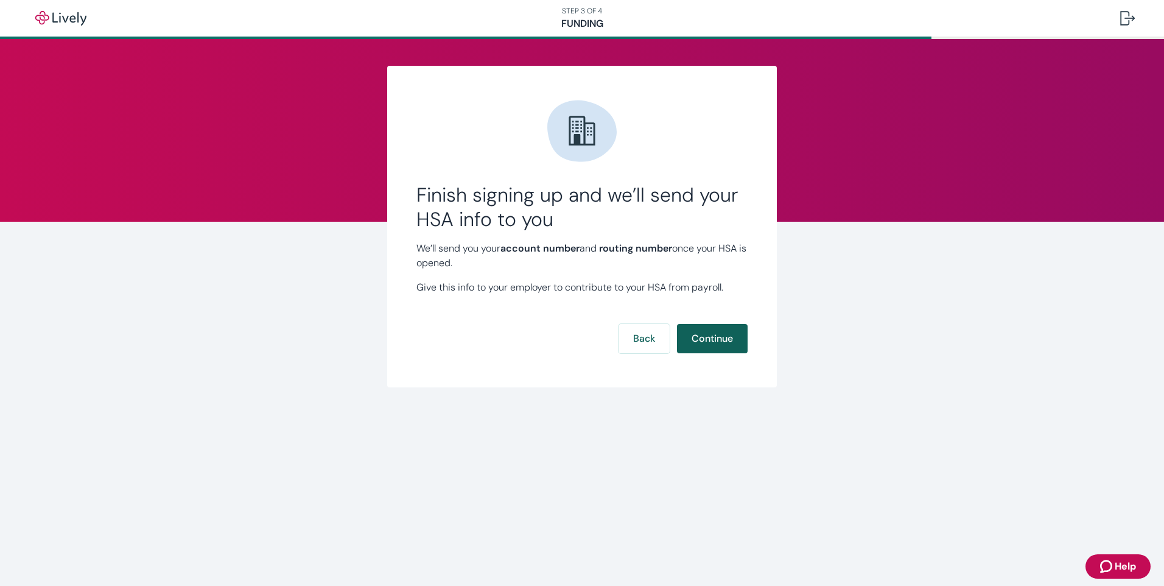
click at [729, 338] on button "Continue" at bounding box center [712, 338] width 71 height 29
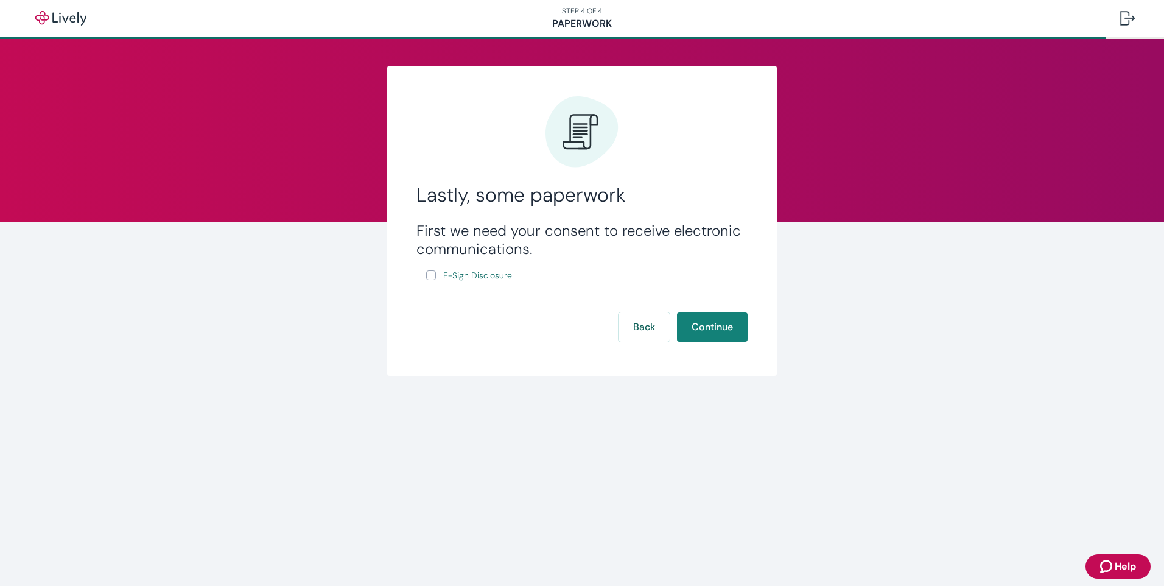
click at [425, 276] on div "First we need your consent to receive electronic communications. E-Sign Disclos…" at bounding box center [581, 252] width 331 height 61
click at [433, 278] on input "E-Sign Disclosure" at bounding box center [431, 275] width 10 height 10
checkbox input "true"
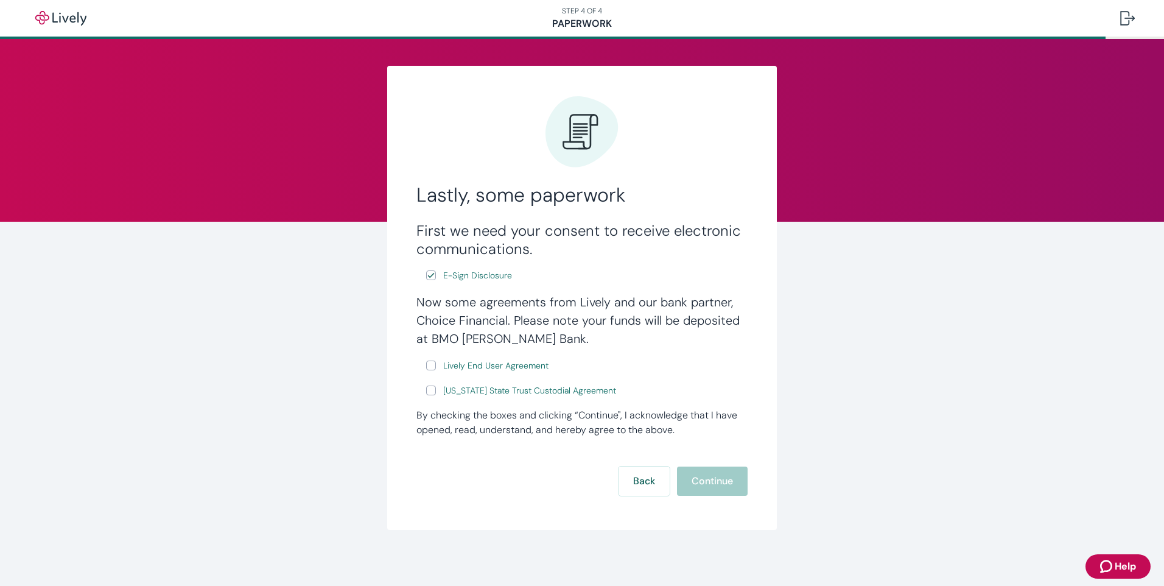
scroll to position [2, 0]
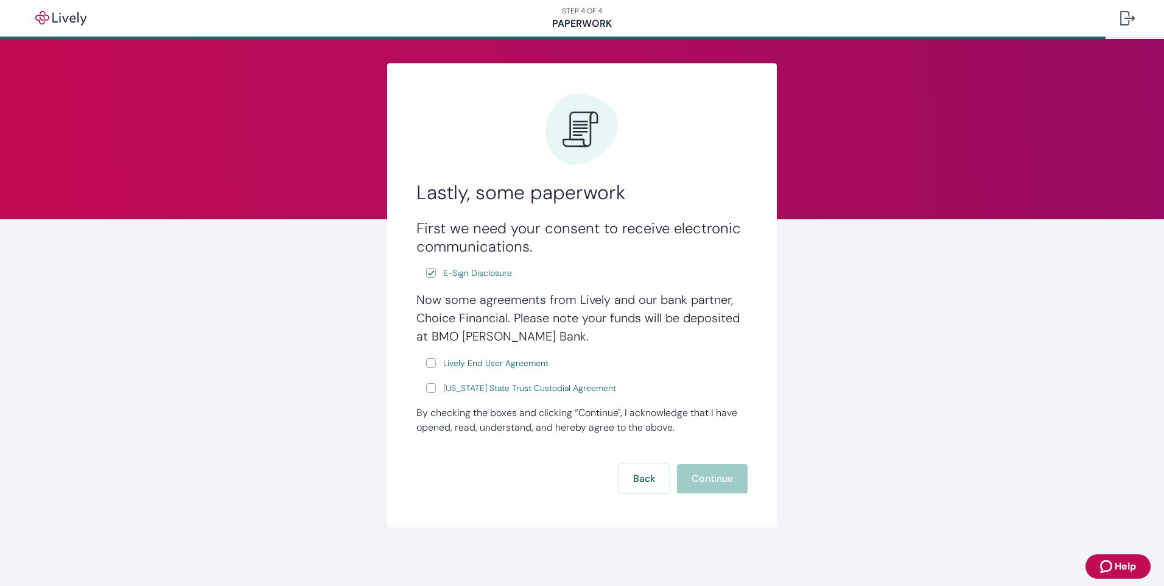
click at [430, 368] on label "Lively End User Agreement" at bounding box center [488, 363] width 125 height 15
click at [430, 368] on input "Lively End User Agreement" at bounding box center [431, 363] width 10 height 10
checkbox input "true"
click at [426, 387] on input "[US_STATE] State Trust Custodial Agreement" at bounding box center [431, 388] width 10 height 10
checkbox input "true"
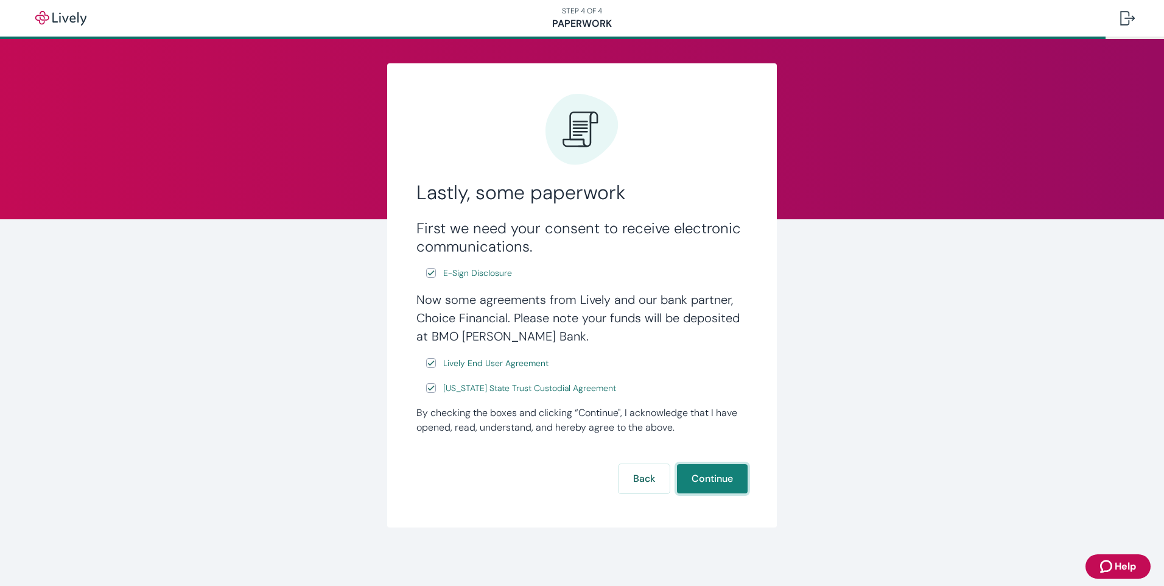
drag, startPoint x: 717, startPoint y: 483, endPoint x: 924, endPoint y: 371, distance: 235.6
click at [718, 483] on button "Continue" at bounding box center [712, 478] width 71 height 29
click at [715, 472] on button "Continue" at bounding box center [712, 478] width 71 height 29
